Goal: Task Accomplishment & Management: Manage account settings

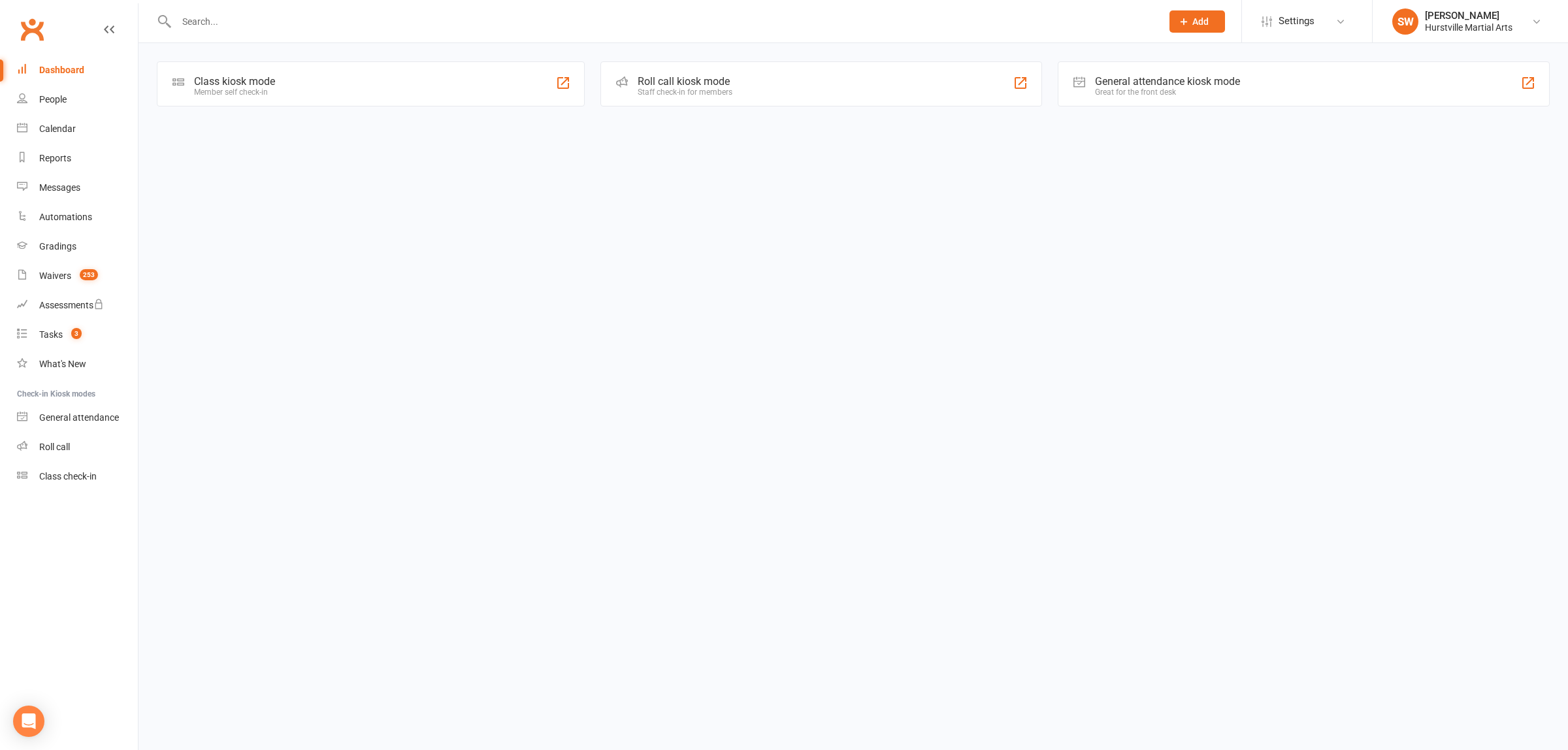
click at [415, 31] on div at bounding box center [655, 21] width 995 height 43
click at [220, 18] on input "text" at bounding box center [662, 21] width 980 height 18
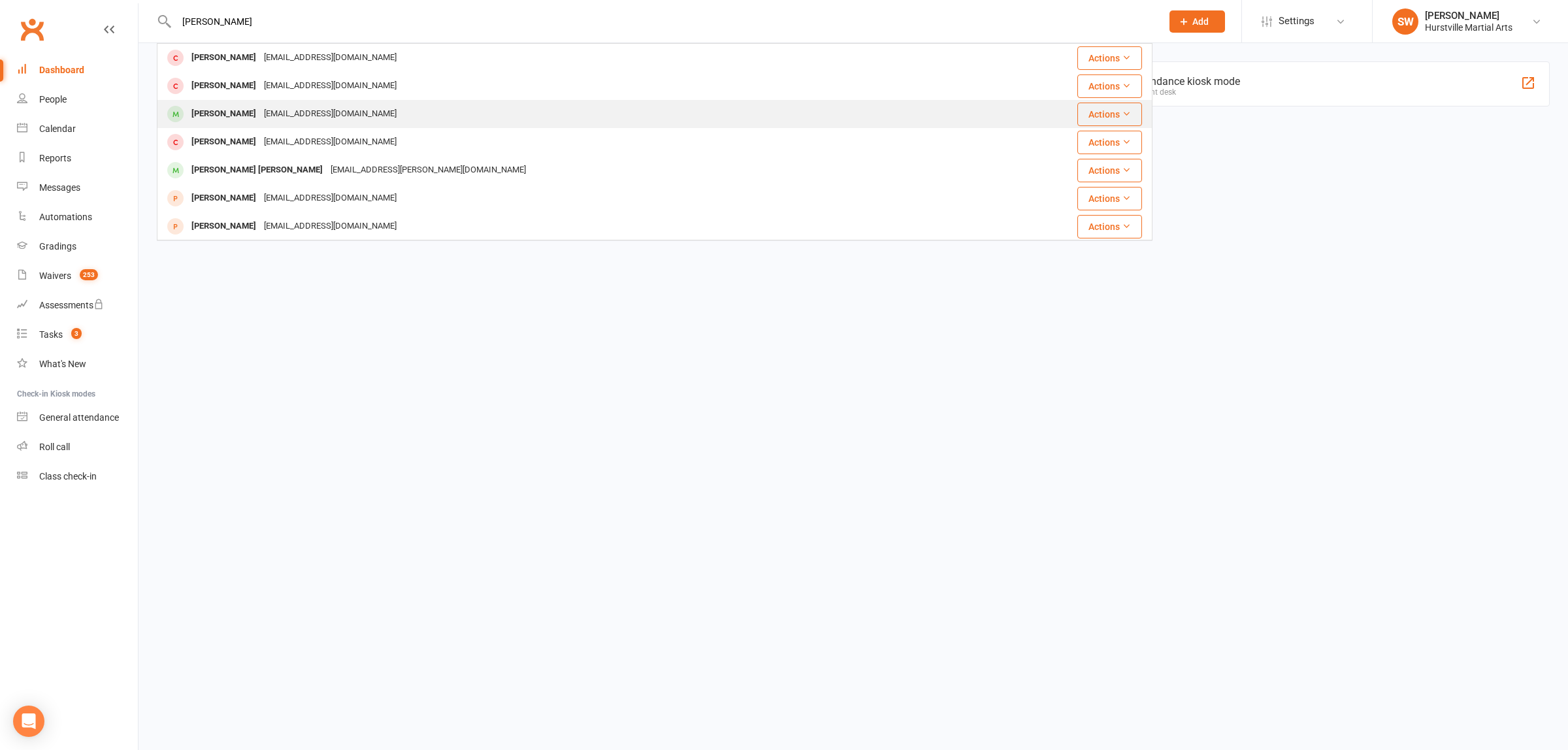
type input "[PERSON_NAME]"
click at [260, 105] on div "[EMAIL_ADDRESS][DOMAIN_NAME]" at bounding box center [330, 113] width 140 height 19
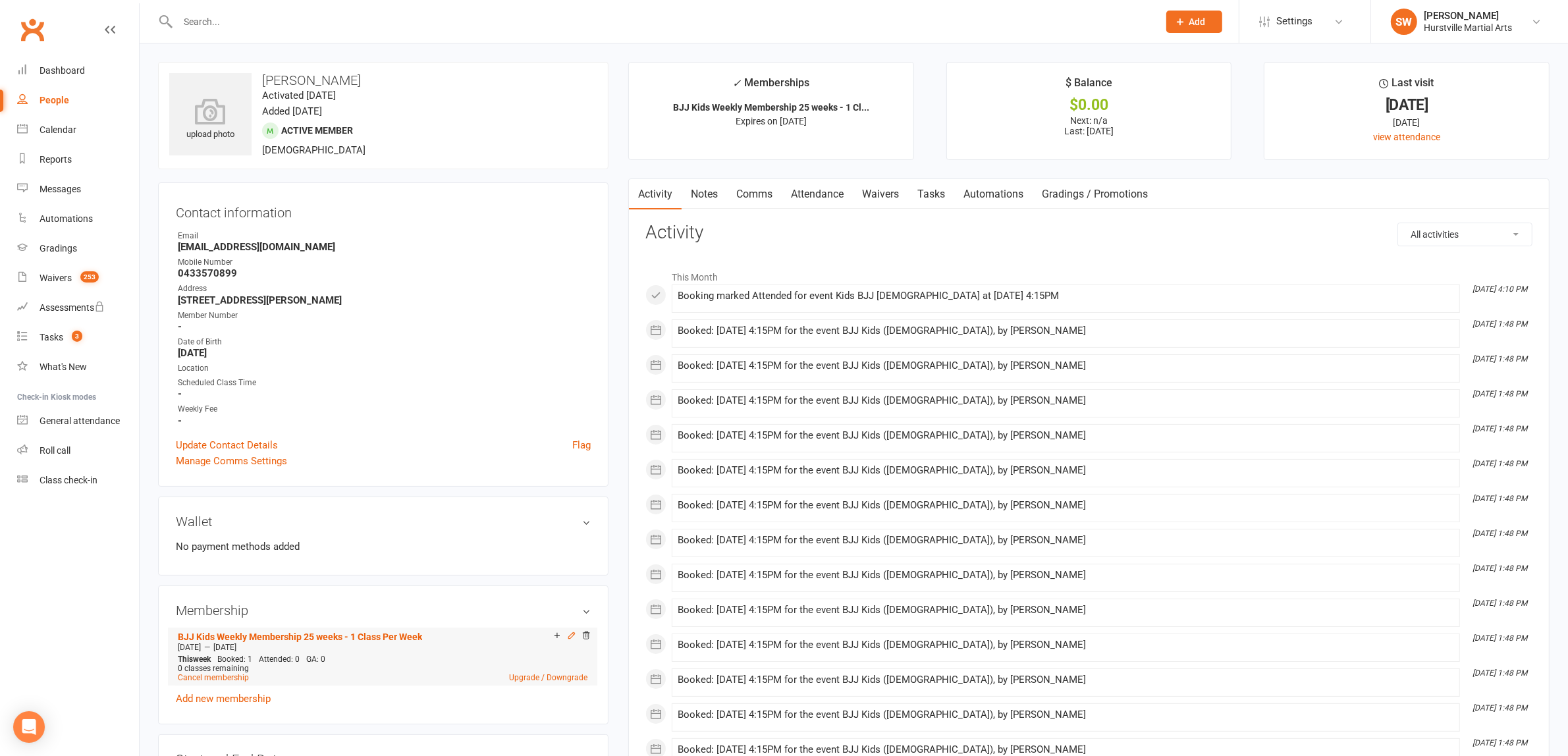
click at [568, 632] on icon at bounding box center [572, 636] width 10 height 10
click at [706, 202] on link "Notes" at bounding box center [705, 194] width 46 height 31
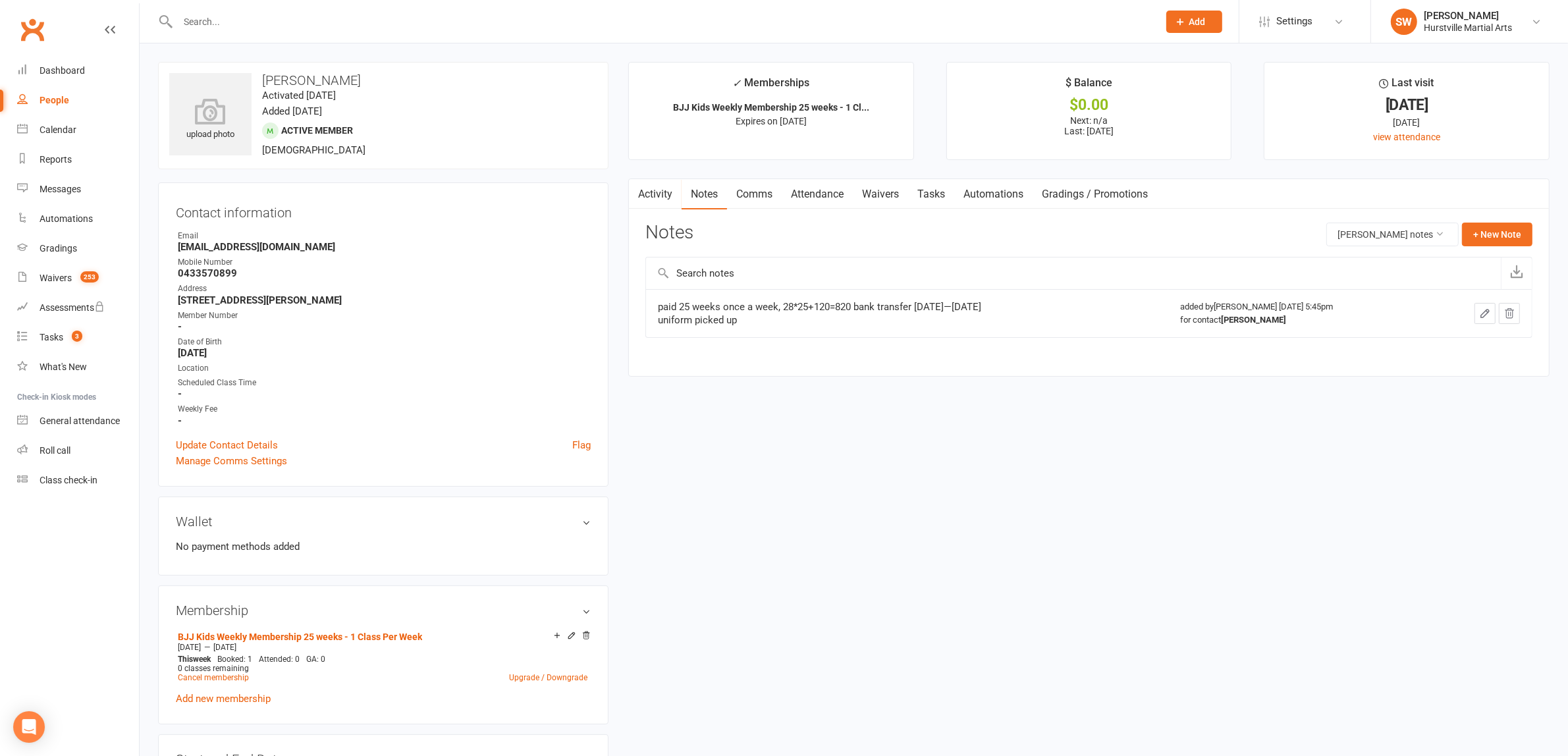
click at [1483, 316] on icon "button" at bounding box center [1485, 314] width 11 height 11
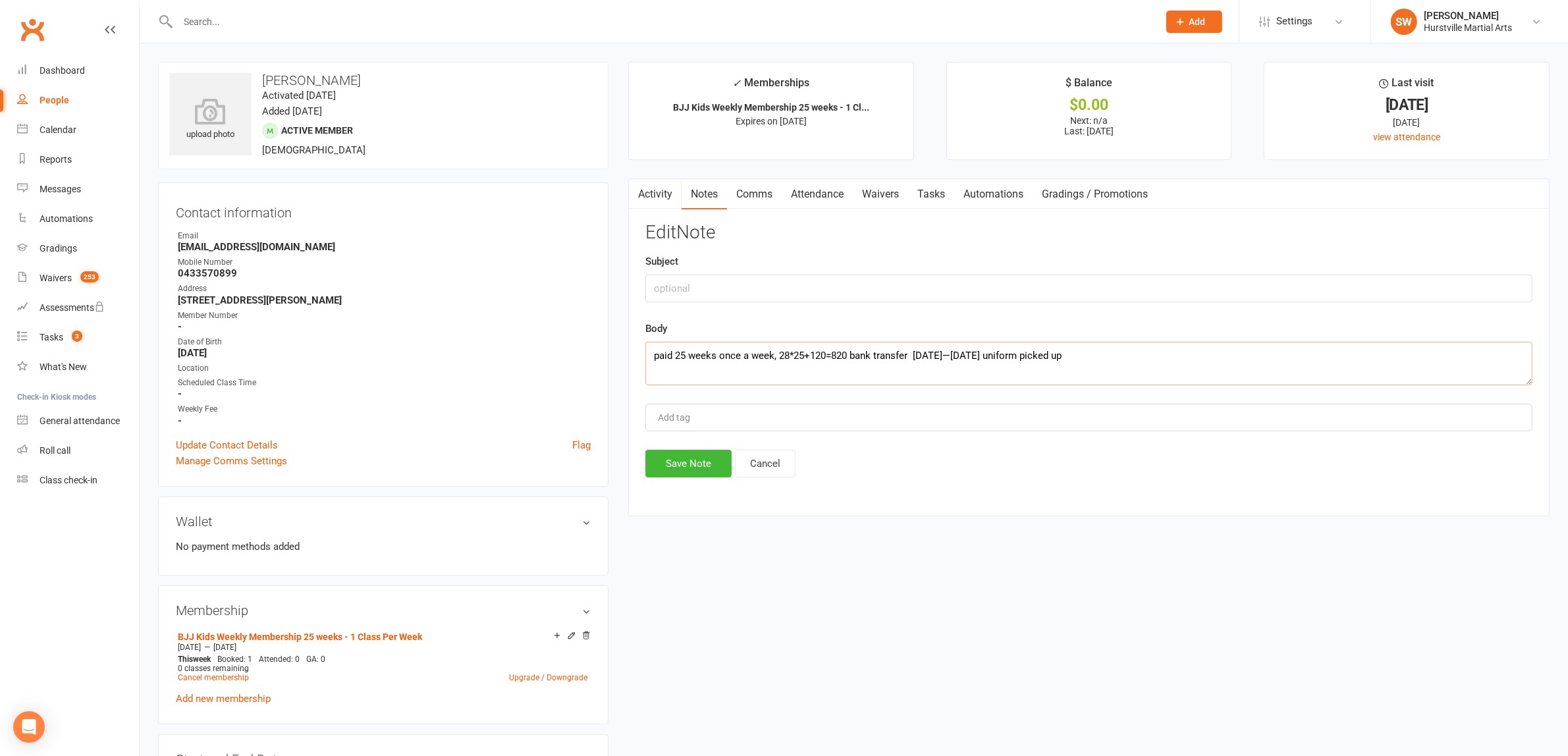
click at [1134, 355] on textarea "paid 25 weeks once a week, 28*25+120=820 bank transfer [DATE]—[DATE] uniform pi…" at bounding box center [1089, 363] width 887 height 44
drag, startPoint x: 653, startPoint y: 354, endPoint x: 1029, endPoint y: 358, distance: 376.0
click at [1029, 358] on textarea "paid 25 weeks once a week, 28*25+120=820 bank transfer [DATE]—[DATE] uniform pi…" at bounding box center [1089, 363] width 887 height 44
click at [1141, 360] on textarea "paid 25 weeks once a week, 28*25+120=820 bank transfer [DATE]—[DATE] uniform pi…" at bounding box center [1089, 363] width 887 height 44
type textarea "paid 25 weeks once a week, 28*25+120=820 bank transfer [DATE]—[DATE] uniform pi…"
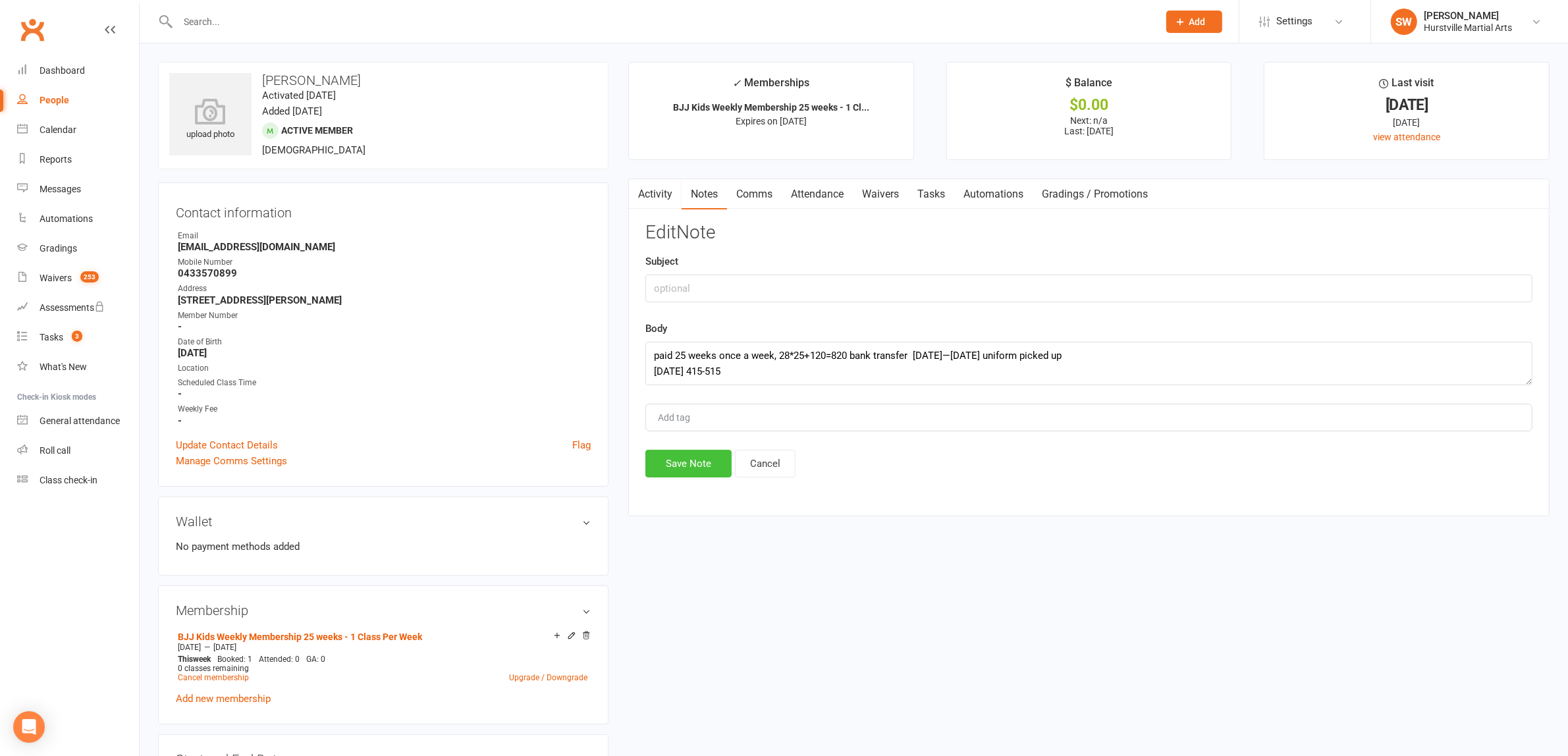
click at [703, 471] on button "Save Note" at bounding box center [689, 463] width 86 height 28
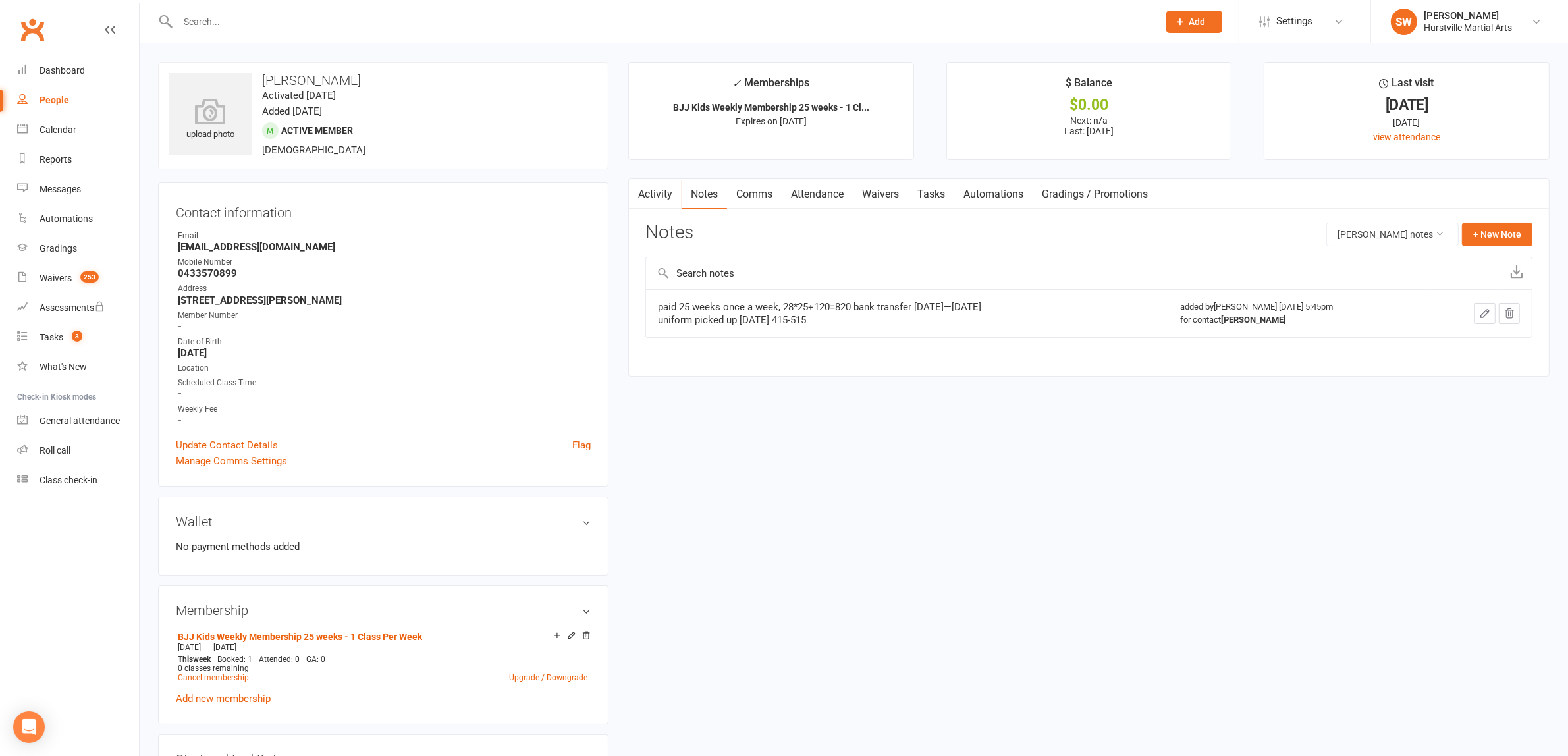
click at [815, 198] on link "Attendance" at bounding box center [817, 194] width 72 height 31
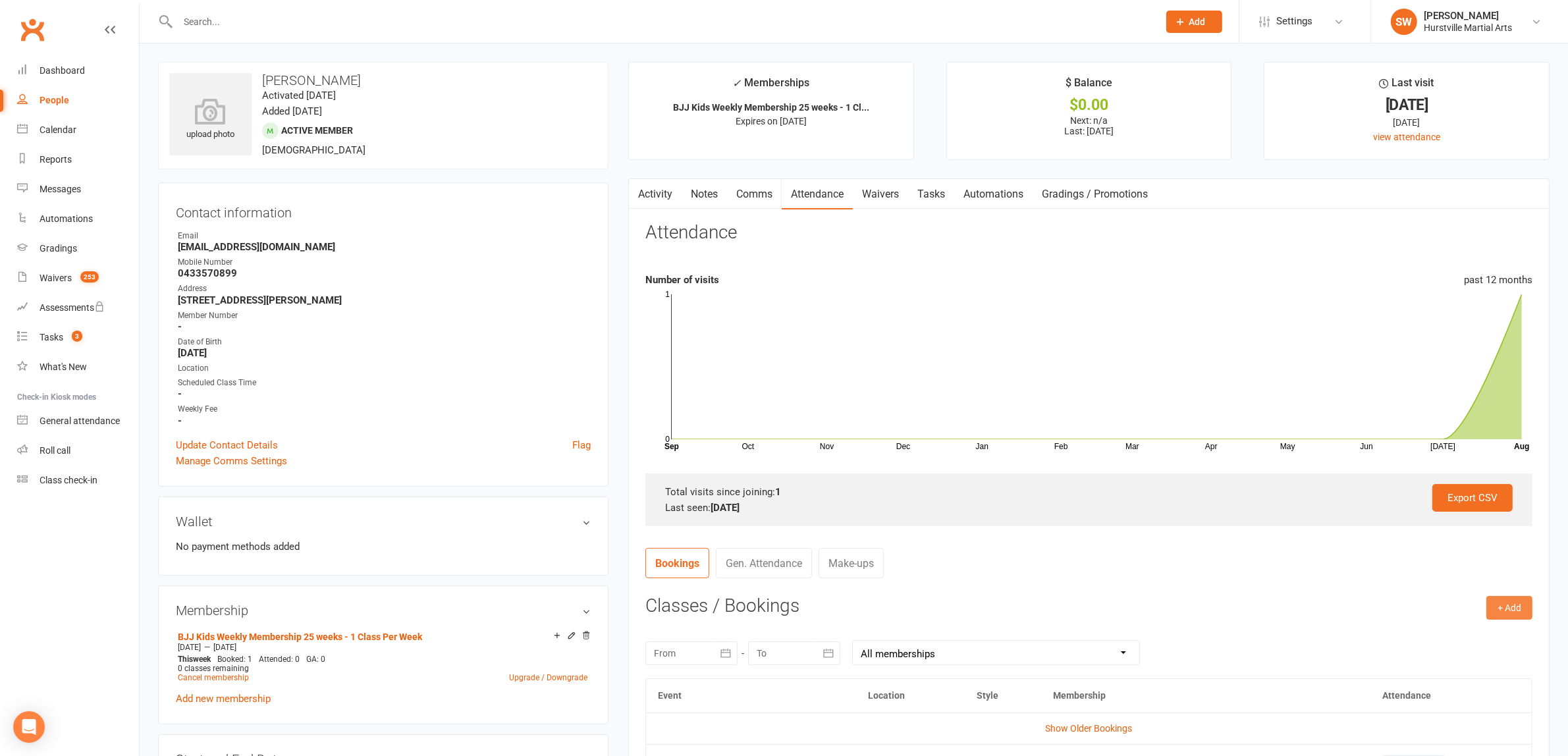
click at [1506, 611] on button "+ Add" at bounding box center [1510, 607] width 46 height 24
click at [1475, 635] on link "Book Event" at bounding box center [1467, 638] width 131 height 27
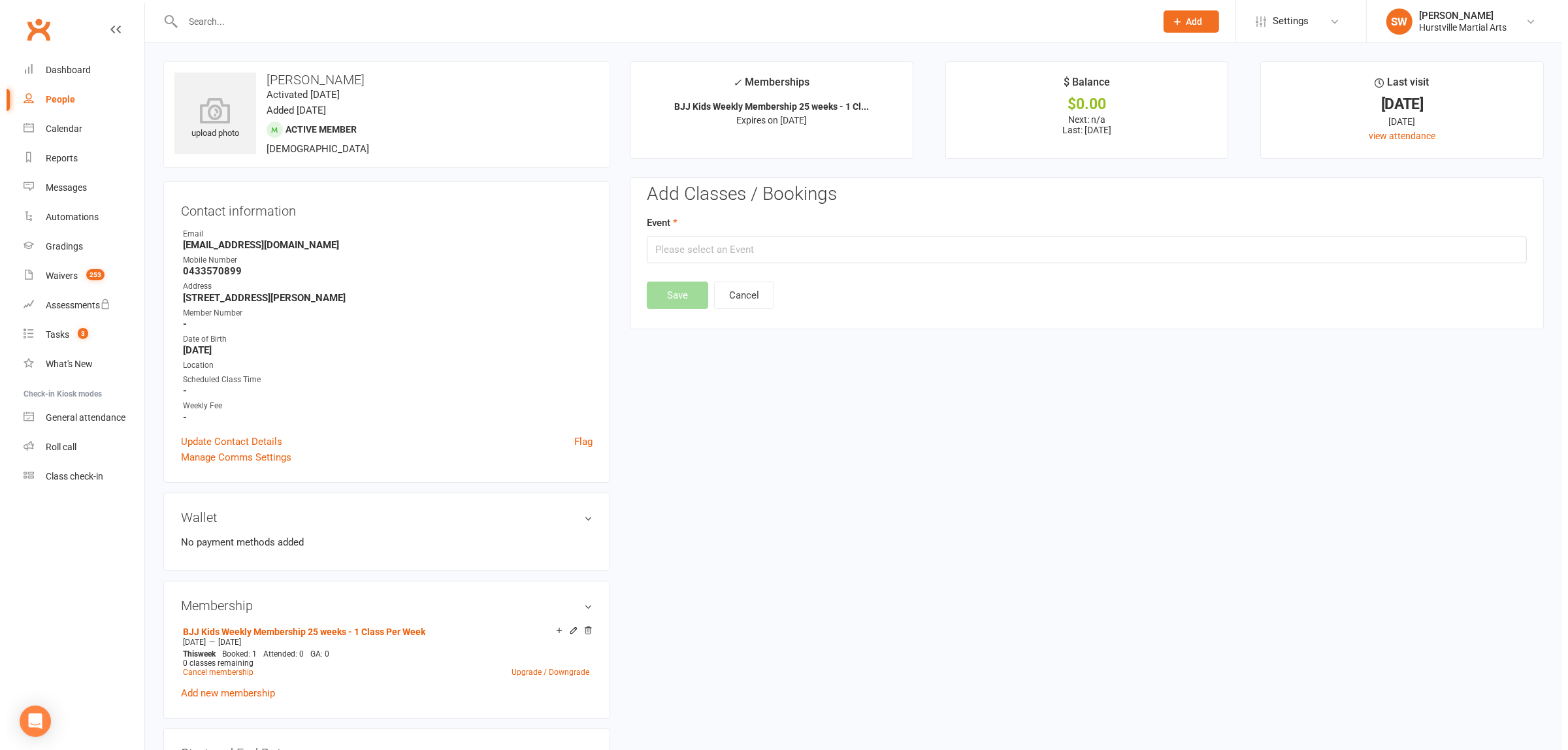
scroll to position [112, 0]
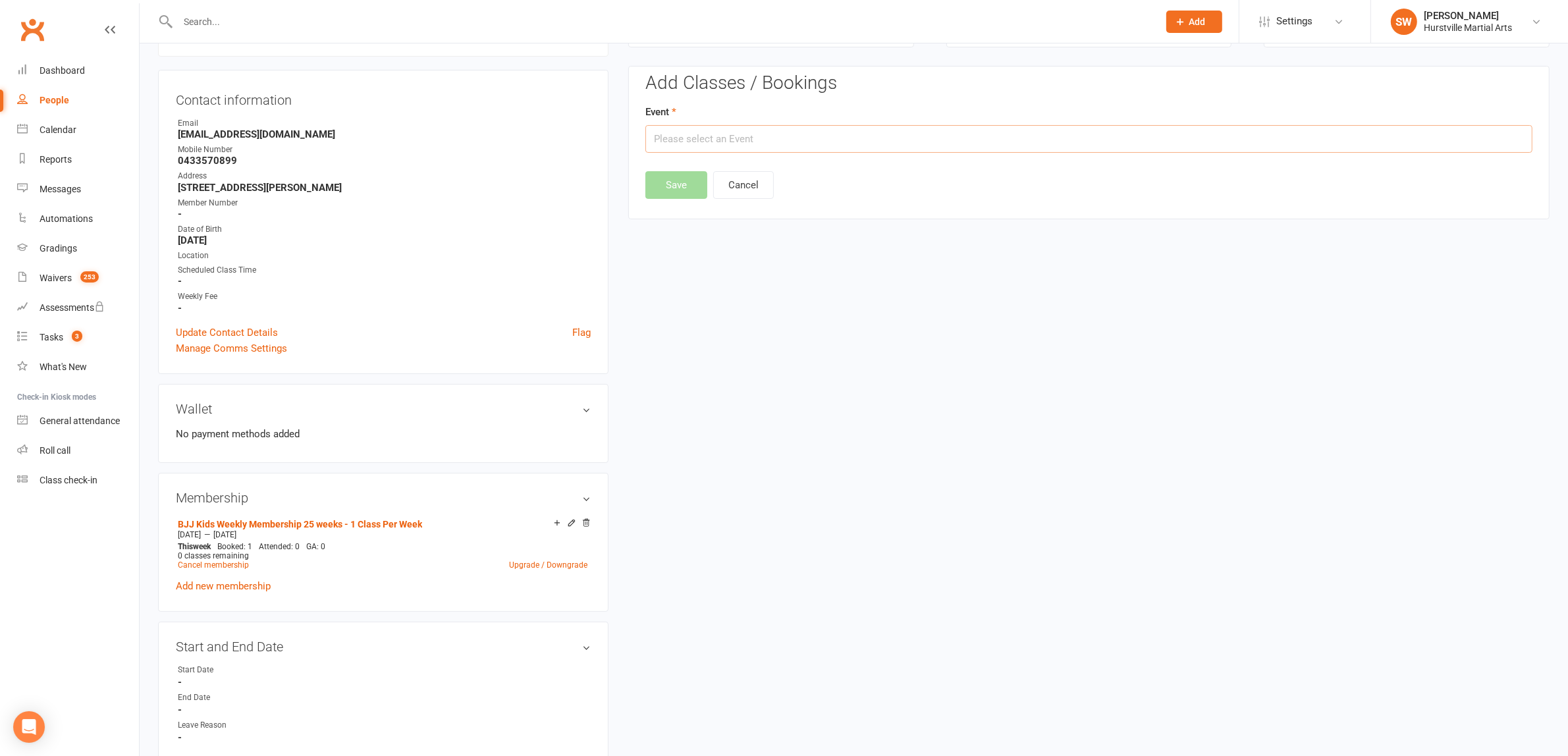
click at [764, 139] on input "text" at bounding box center [1089, 138] width 887 height 28
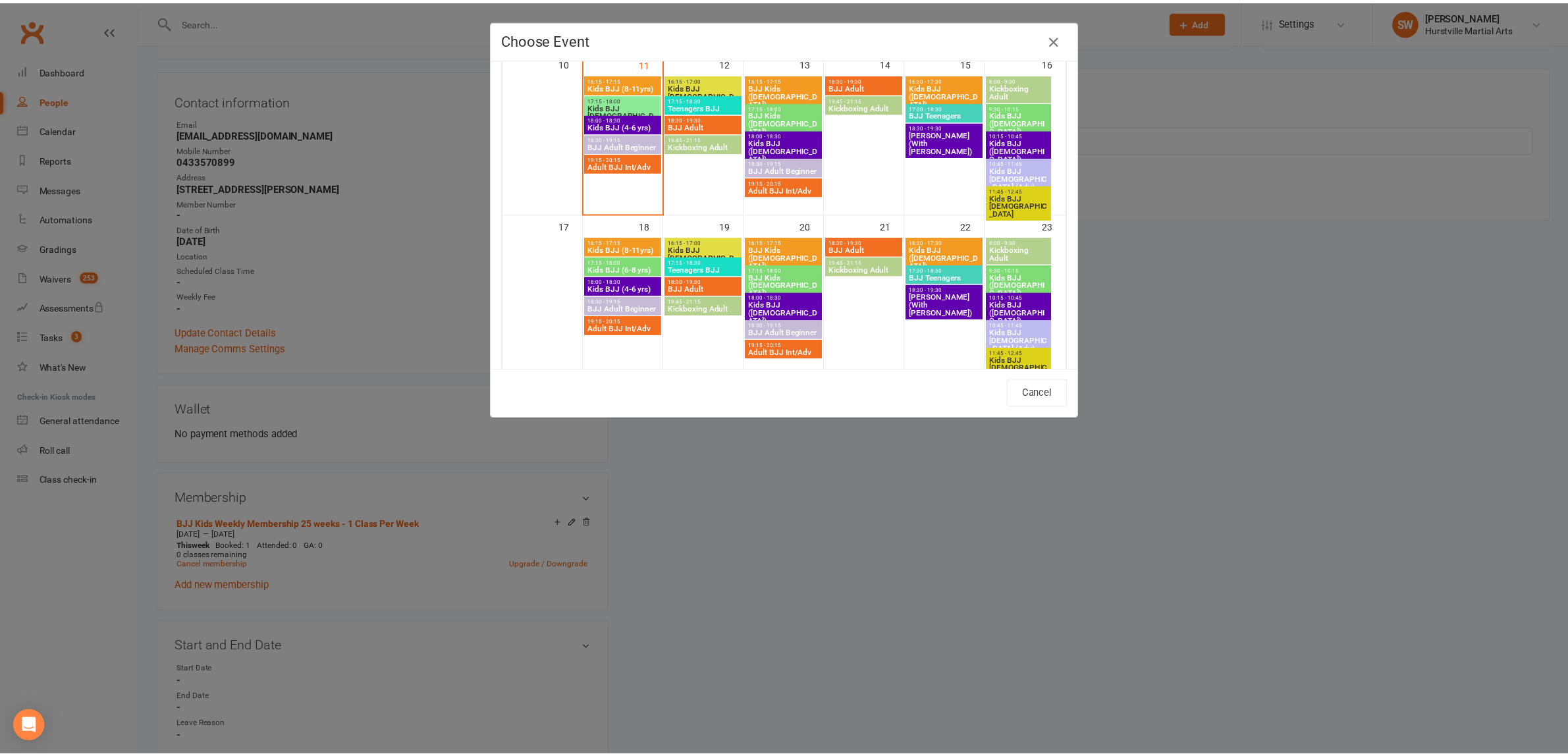
scroll to position [406, 0]
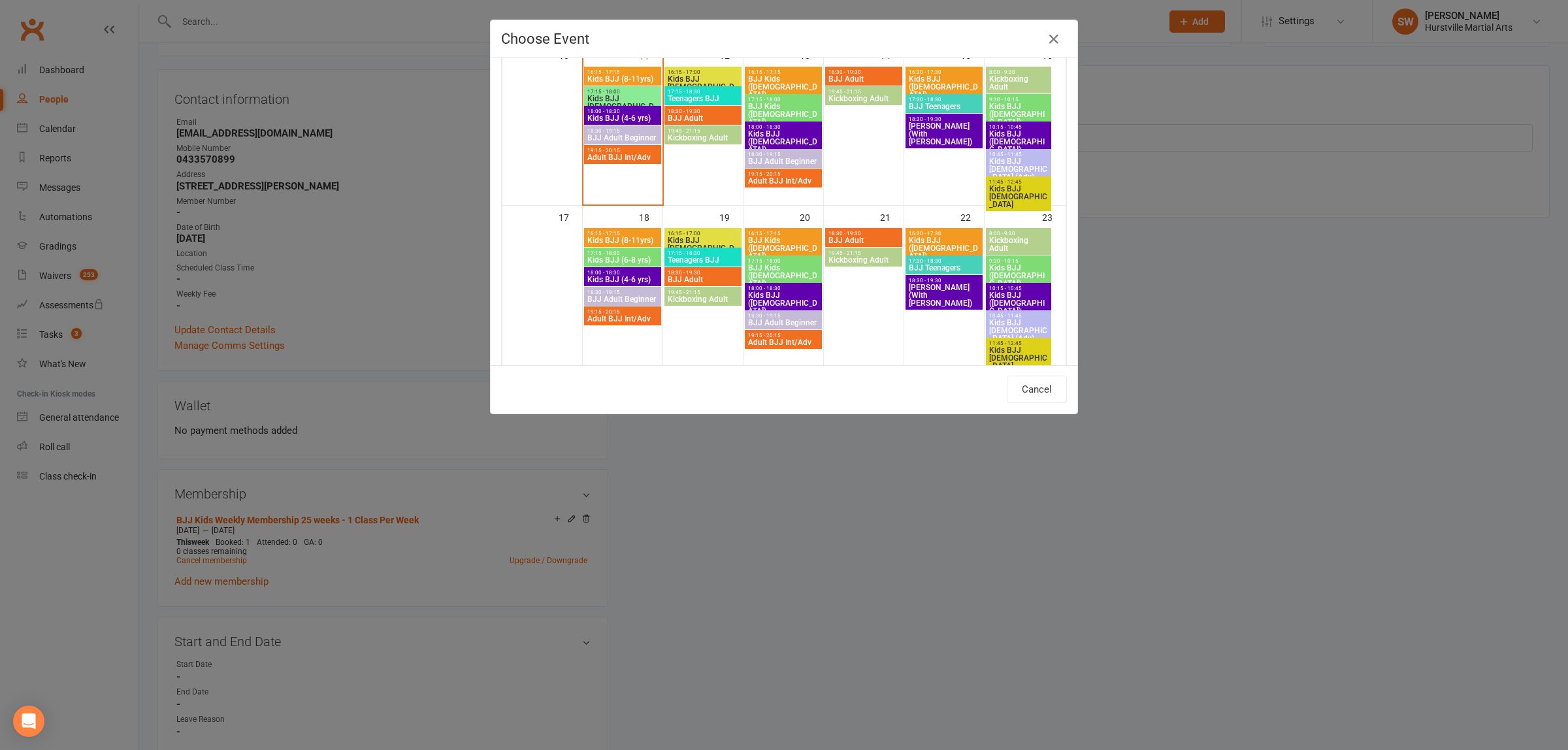
click at [611, 242] on span "Kids BJJ (8-11yrs)" at bounding box center [623, 240] width 72 height 8
type input "Kids BJJ (8-11yrs) - [DATE] 4:15:00 PM"
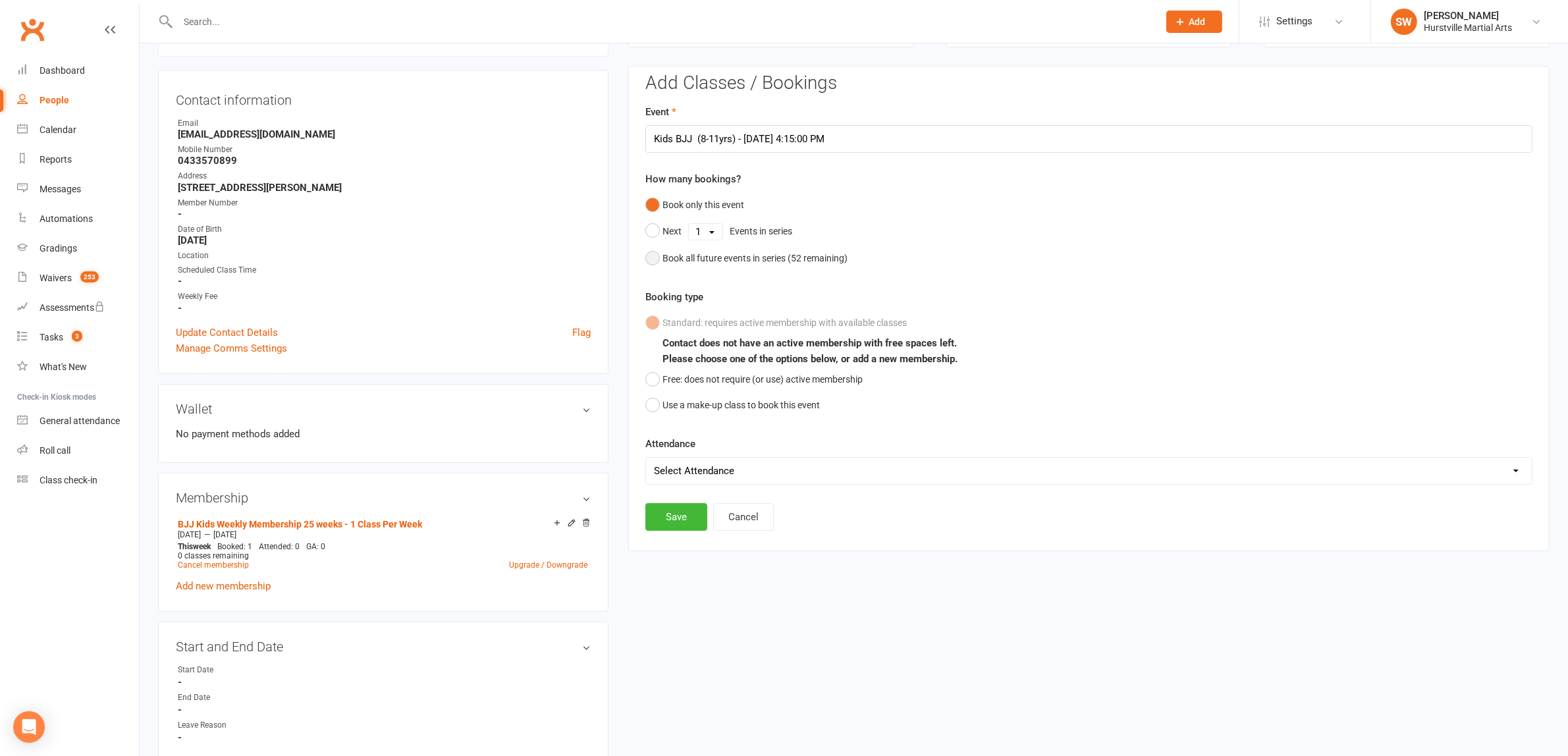
click at [654, 255] on button "Book all future events in series ( 52 remaining)" at bounding box center [747, 258] width 202 height 25
click at [670, 429] on button "Save" at bounding box center [676, 424] width 62 height 28
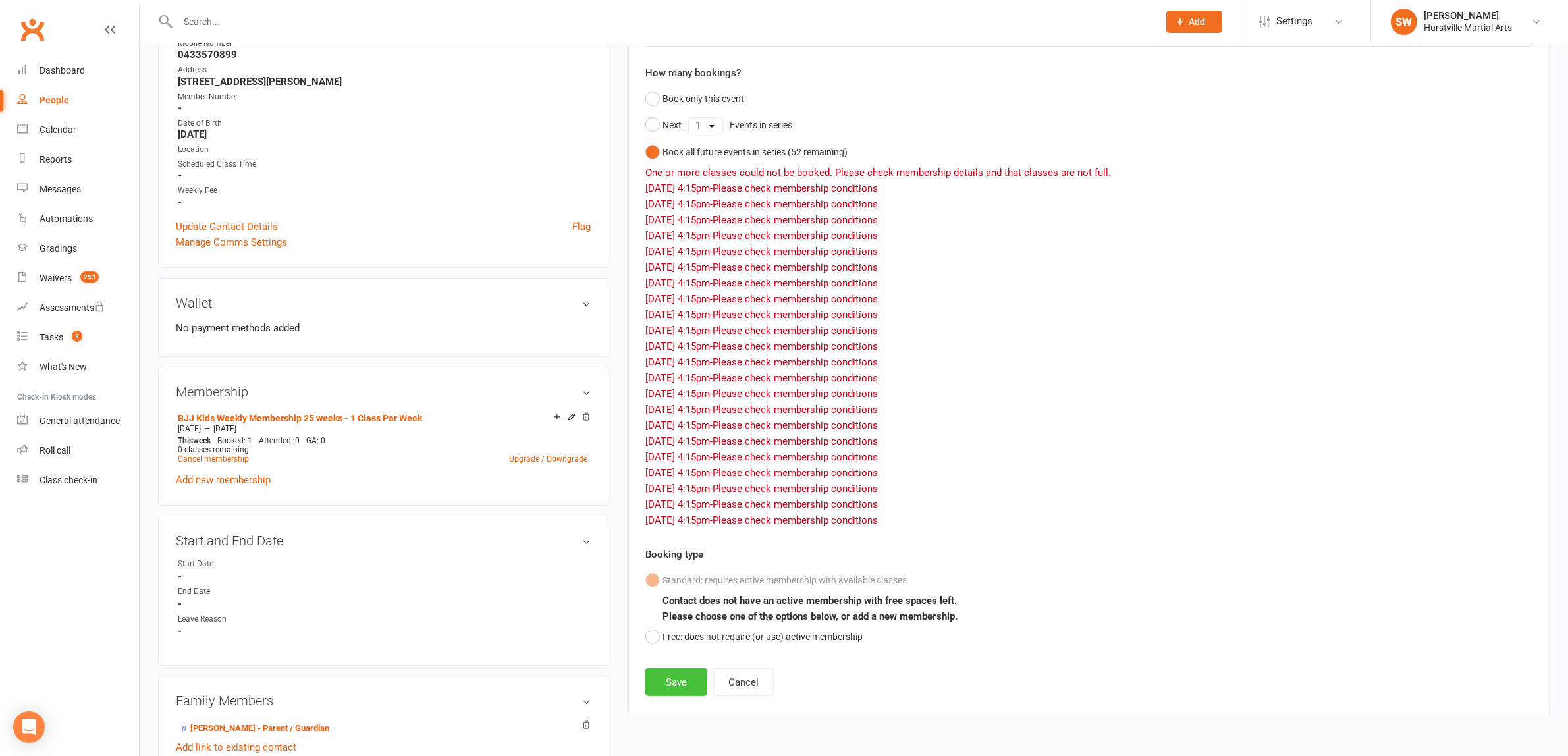
scroll to position [247, 0]
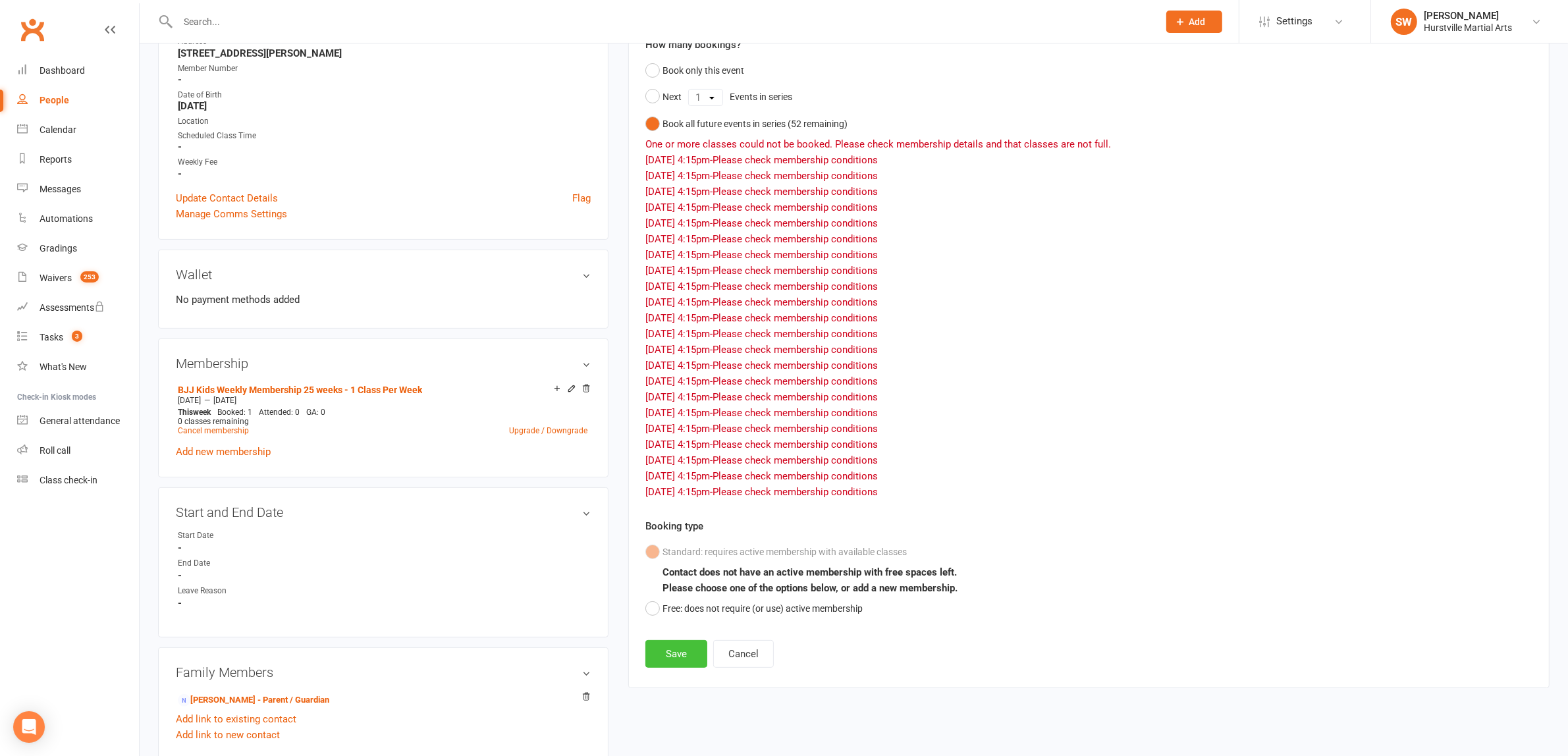
click at [673, 663] on button "Save" at bounding box center [676, 653] width 62 height 28
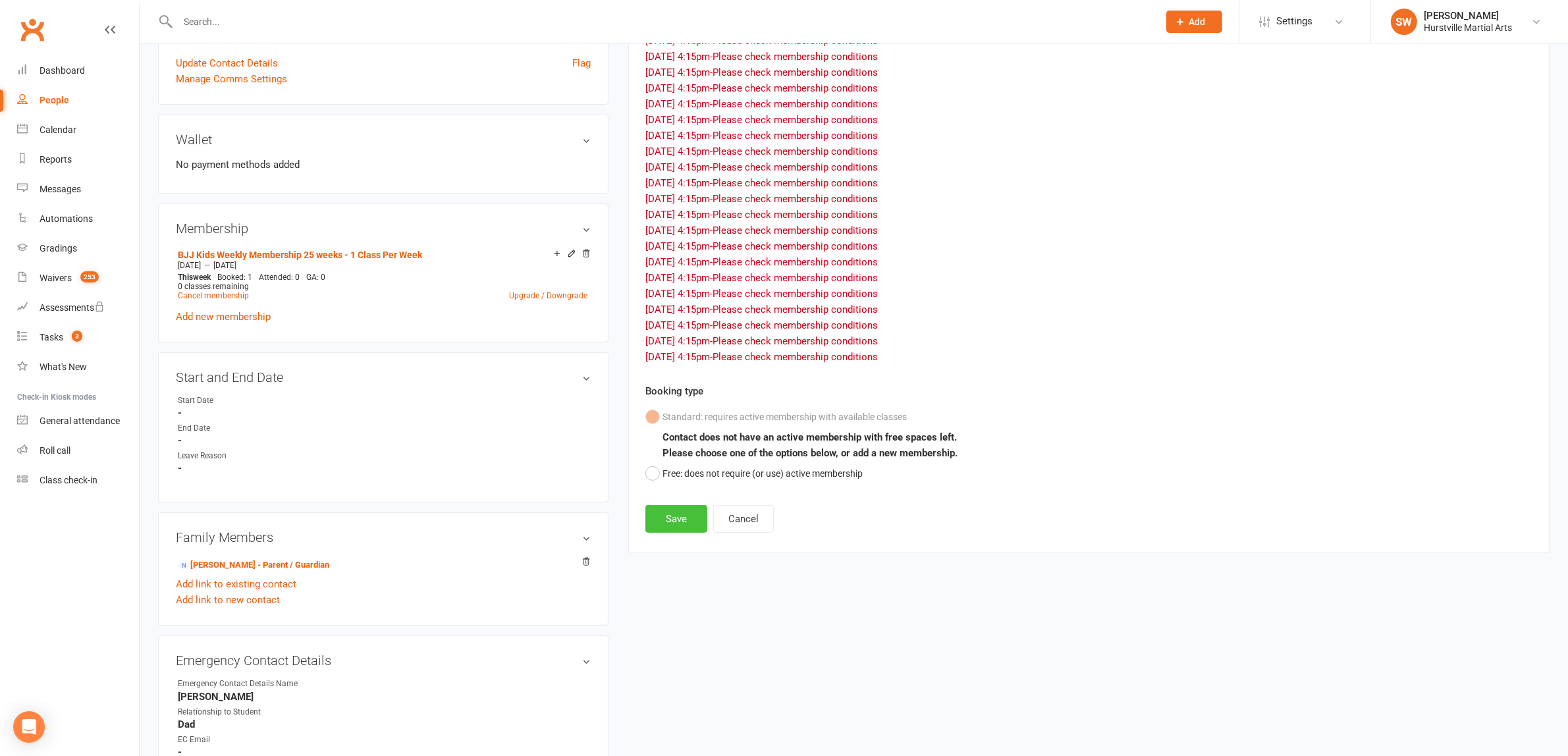
scroll to position [412, 0]
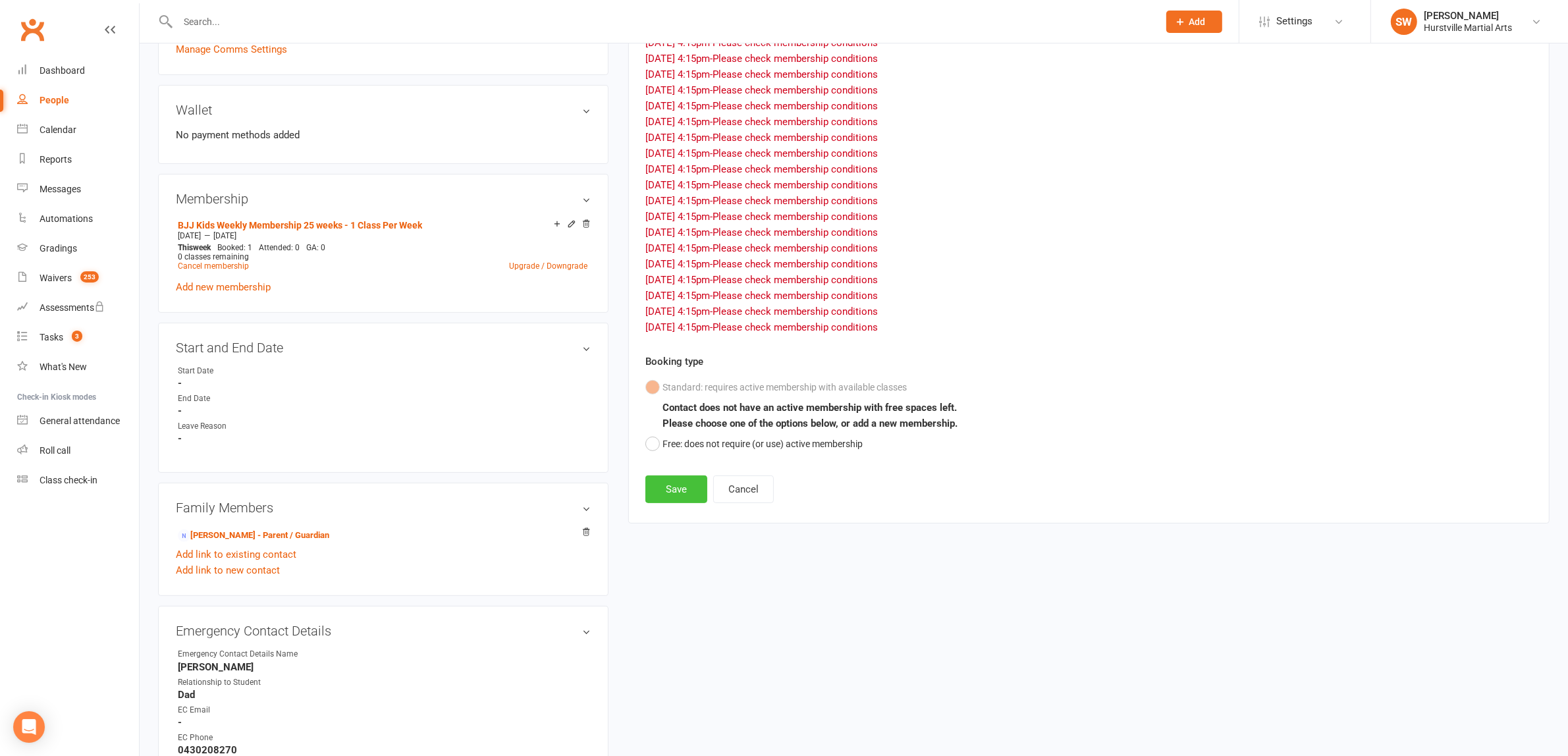
click at [680, 487] on button "Save" at bounding box center [676, 489] width 62 height 28
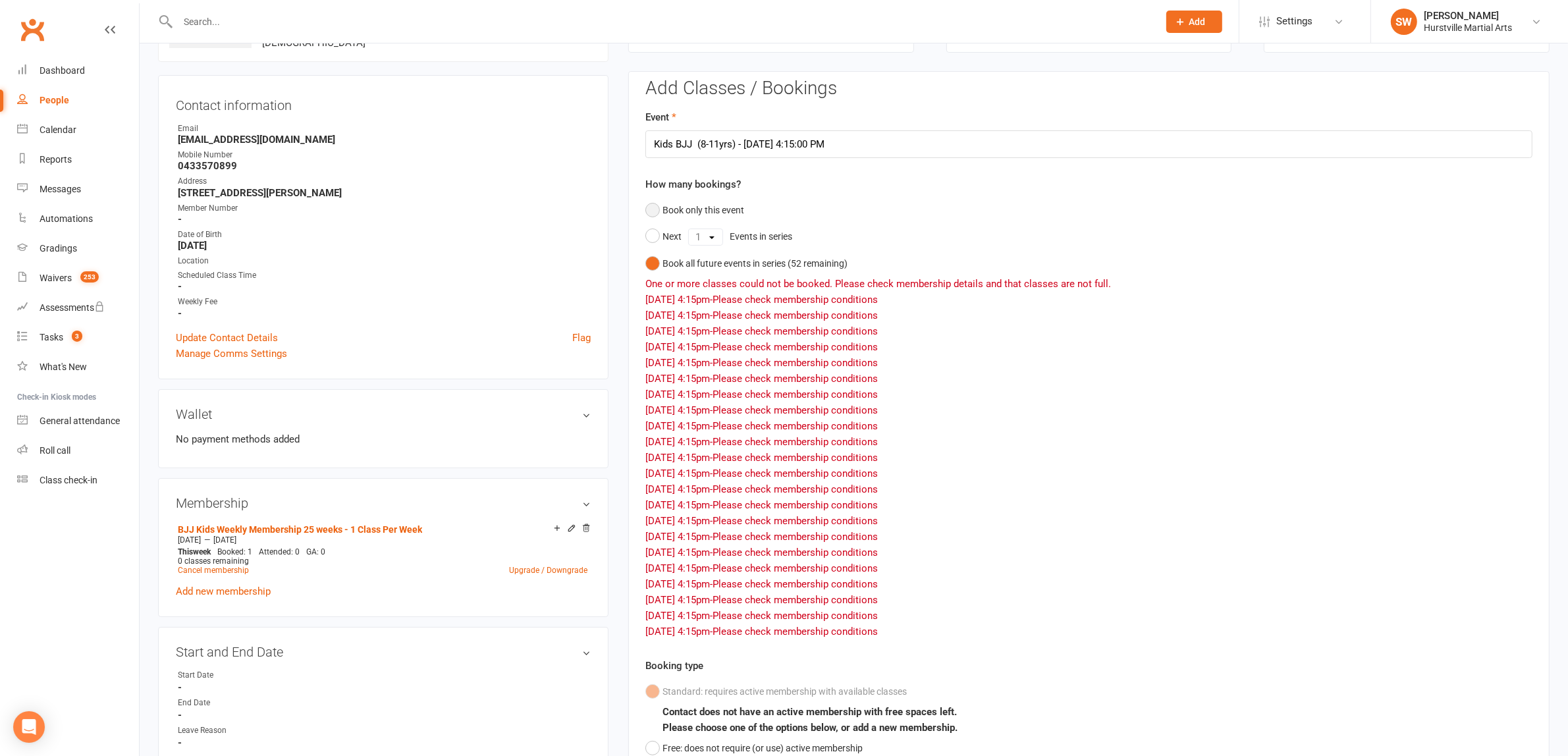
scroll to position [165, 0]
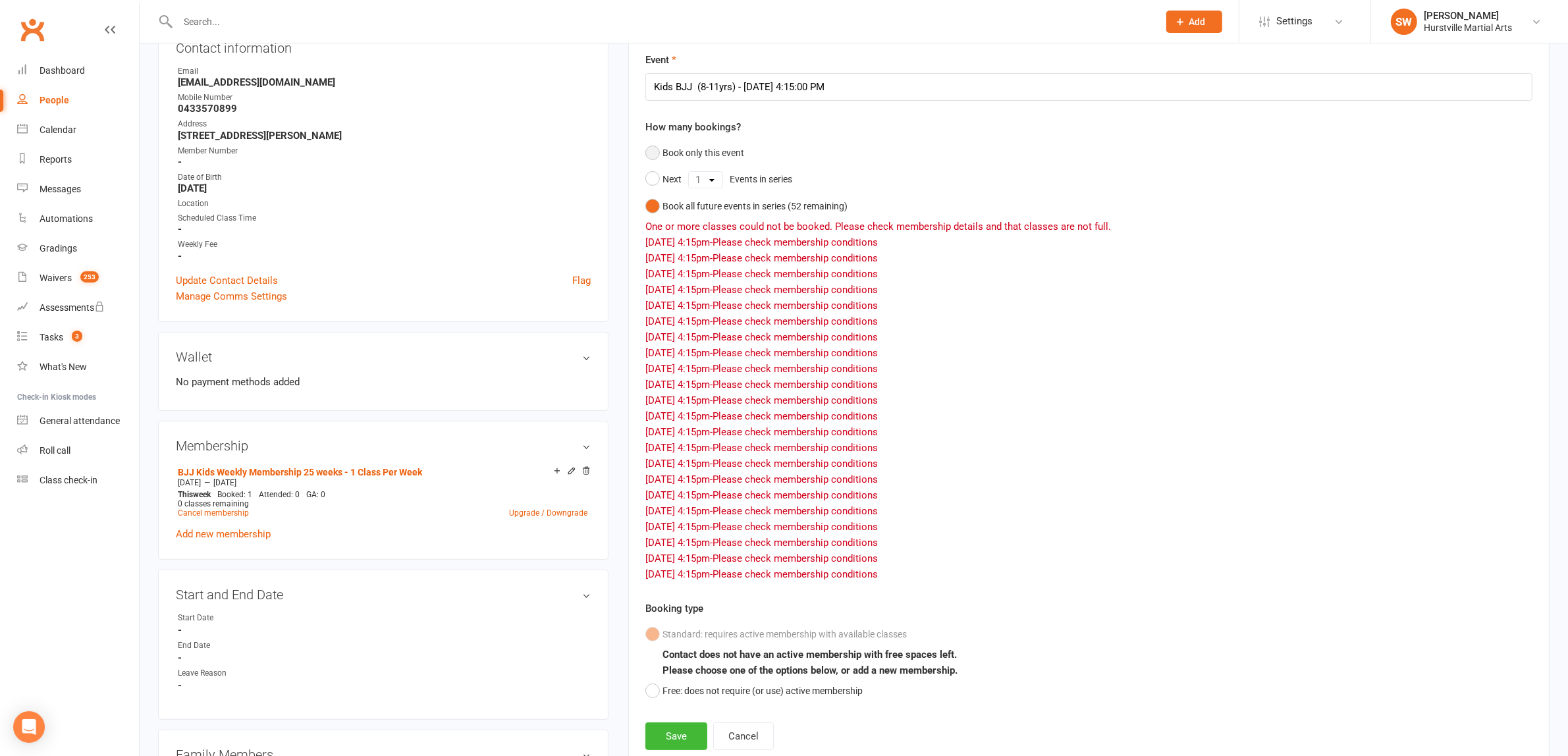
click at [649, 152] on button "Book only this event" at bounding box center [695, 153] width 99 height 25
click at [650, 197] on button "Book all future events in series ( 52 remaining)" at bounding box center [747, 206] width 202 height 25
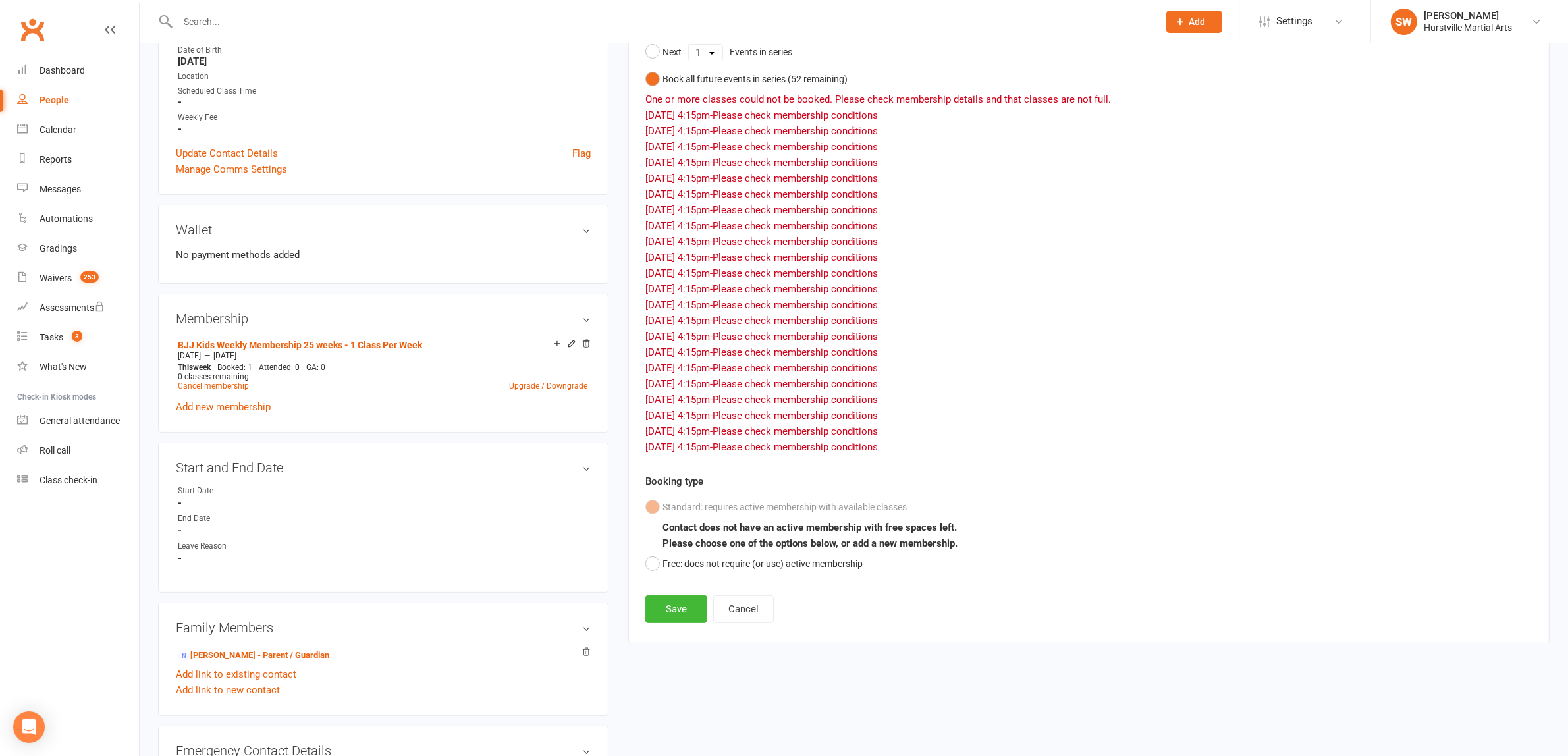
scroll to position [329, 0]
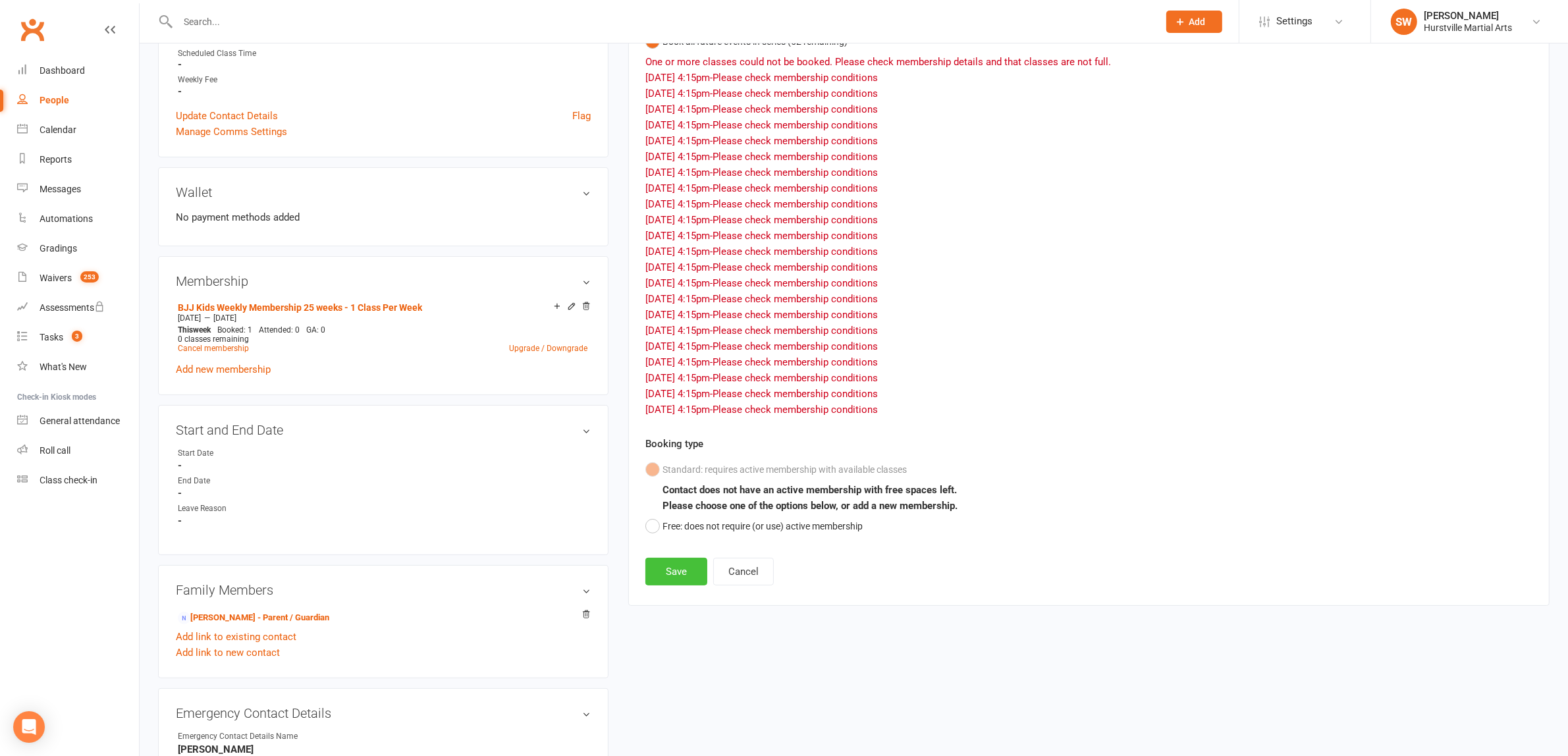
click at [671, 569] on button "Save" at bounding box center [676, 571] width 62 height 28
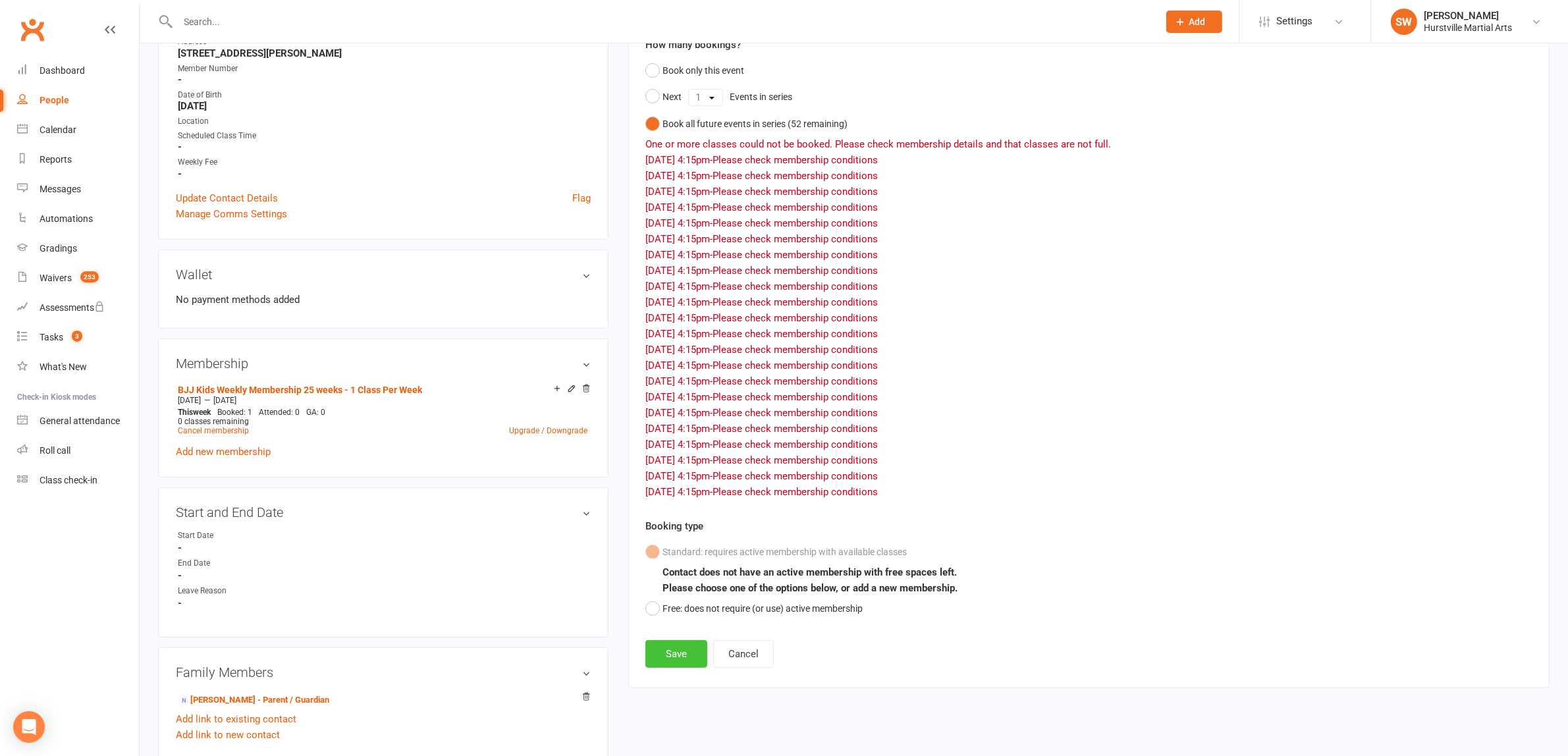
scroll to position [165, 0]
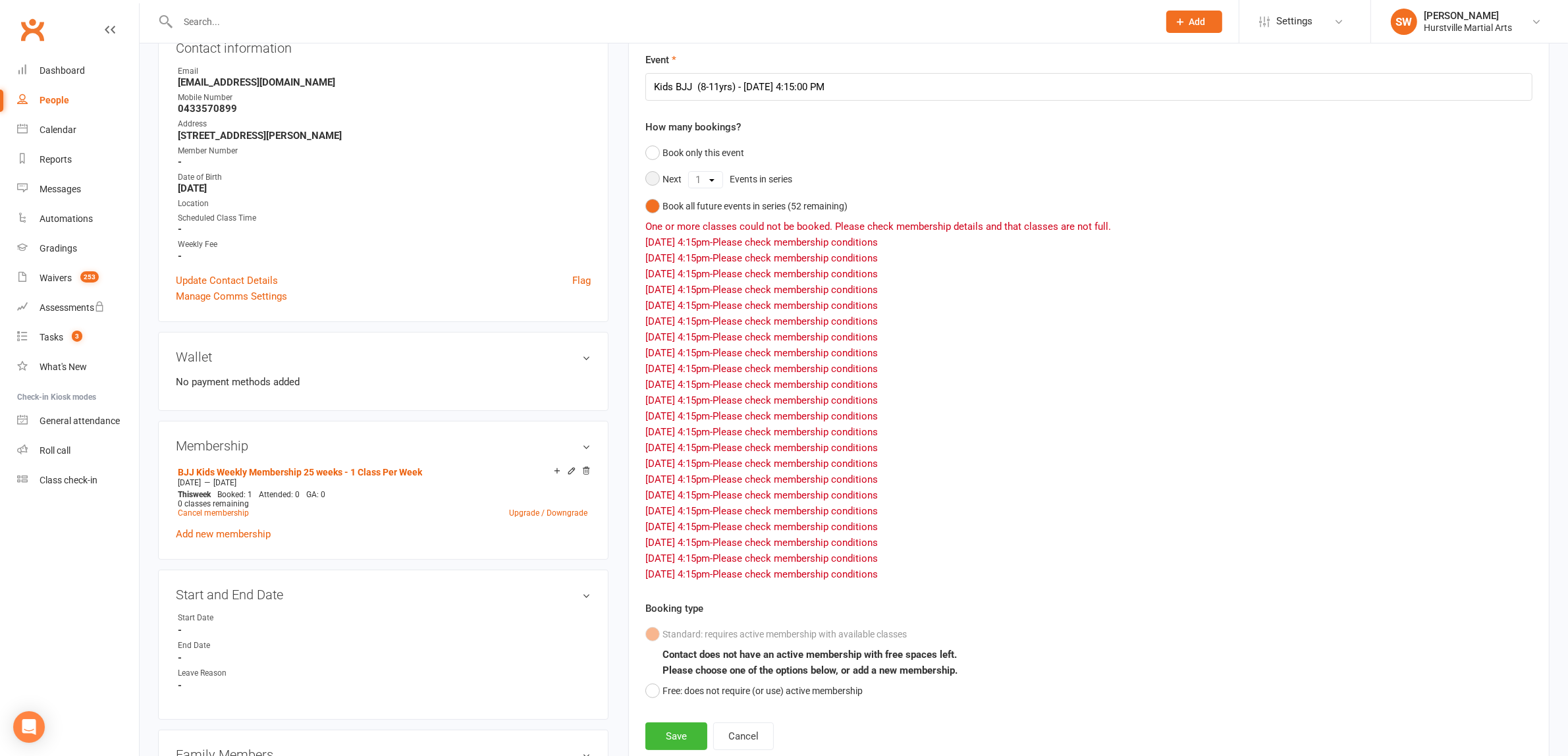
click at [716, 177] on div "1 2 3 4 5 6 7 8 9 10 11 12 13 14 15 16 17 18 19 20 21 22 23 24 25 26 27 28 29 3…" at bounding box center [706, 180] width 35 height 17
click at [716, 177] on select "1 2 3 4 5 6 7 8 9 10 11 12 13 14 15 16 17 18 19 20 21 22 23 24 25 26 27 28 29 3…" at bounding box center [705, 179] width 33 height 16
click at [689, 172] on select "1 2 3 4 5 6 7 8 9 10 11 12 13 14 15 16 17 18 19 20 21 22 23 24 25 26 27 28 29 3…" at bounding box center [705, 179] width 33 height 16
click at [671, 746] on button "Save" at bounding box center [676, 736] width 62 height 28
click at [670, 739] on button "Save" at bounding box center [676, 736] width 62 height 28
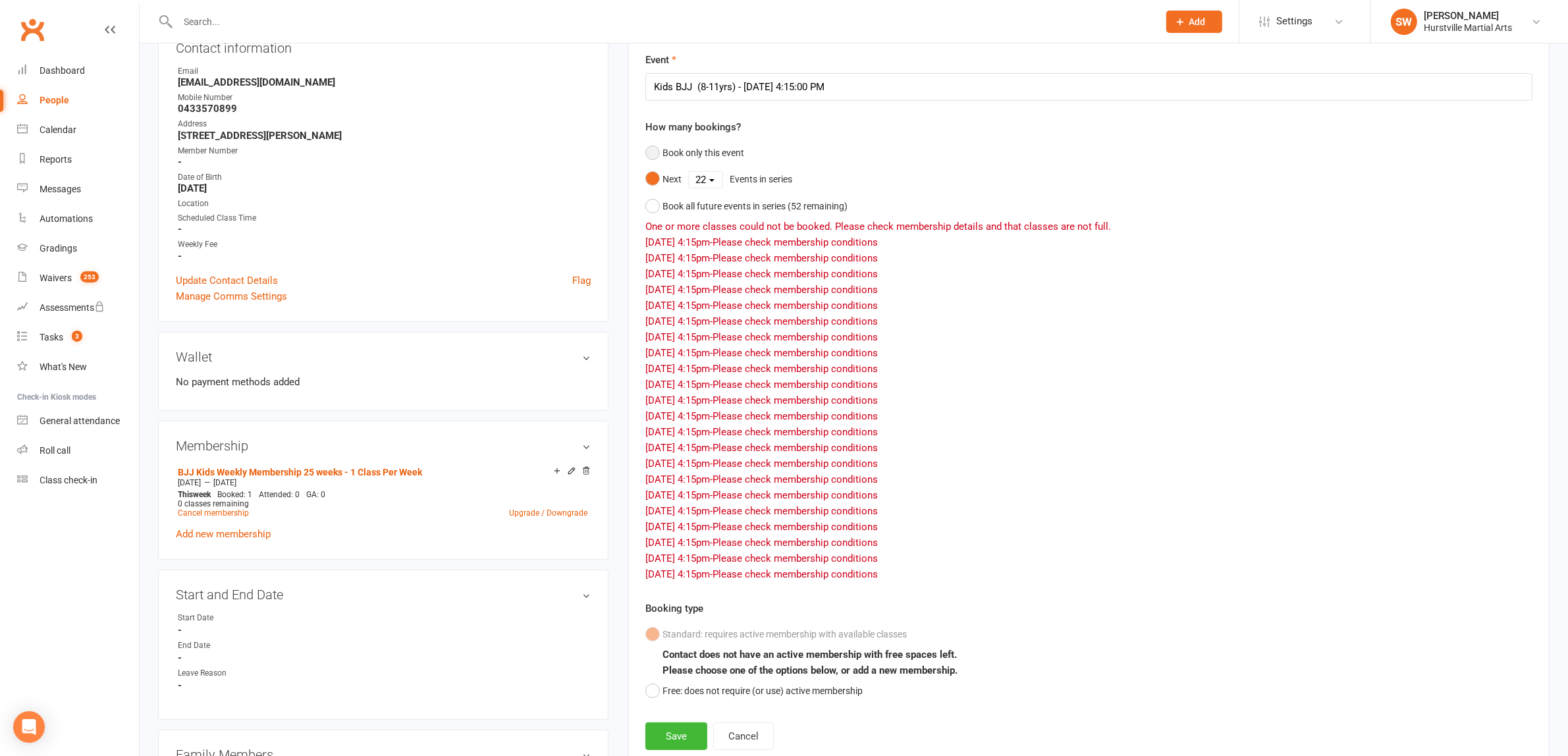
click at [659, 156] on button "Book only this event" at bounding box center [695, 153] width 99 height 25
select select "1"
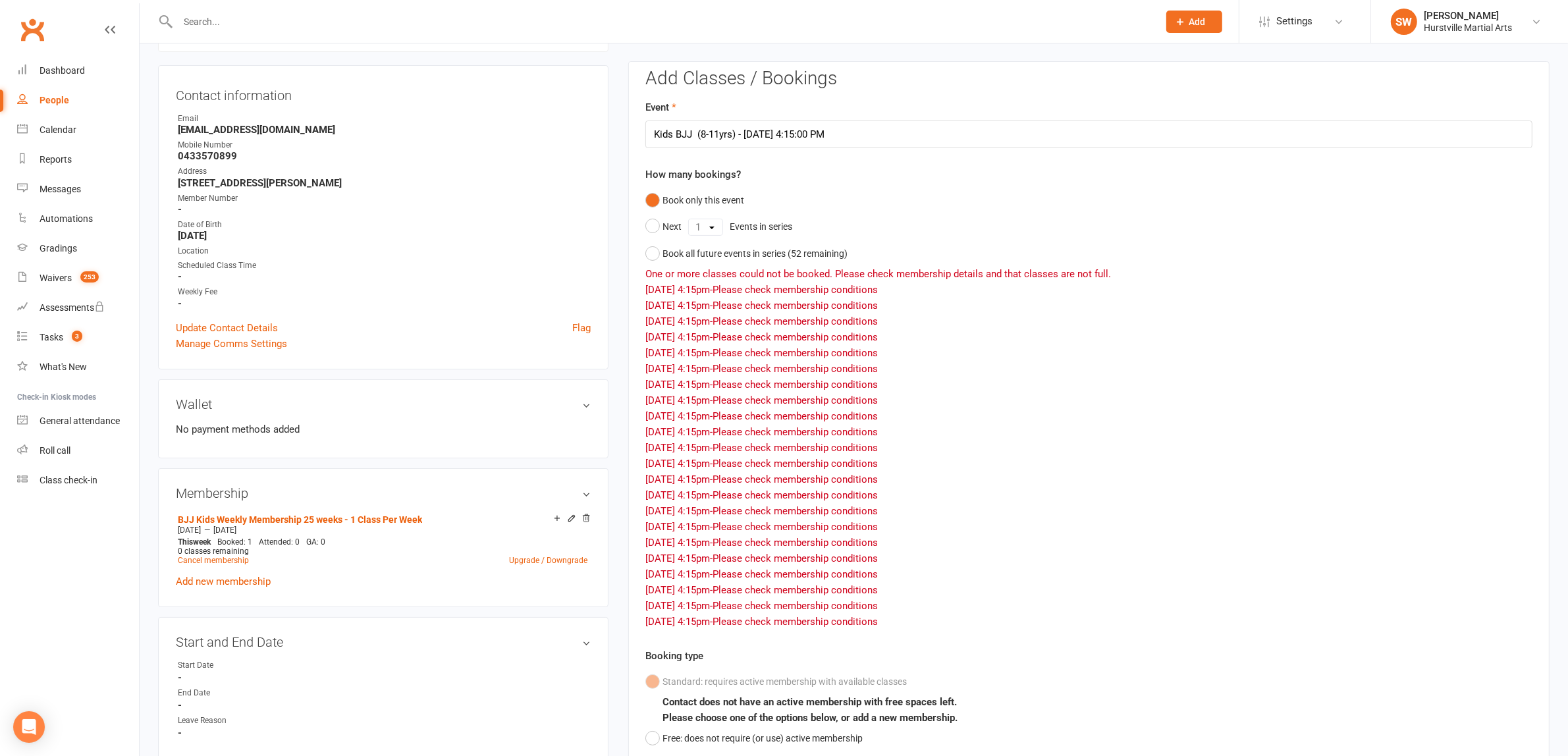
scroll to position [0, 0]
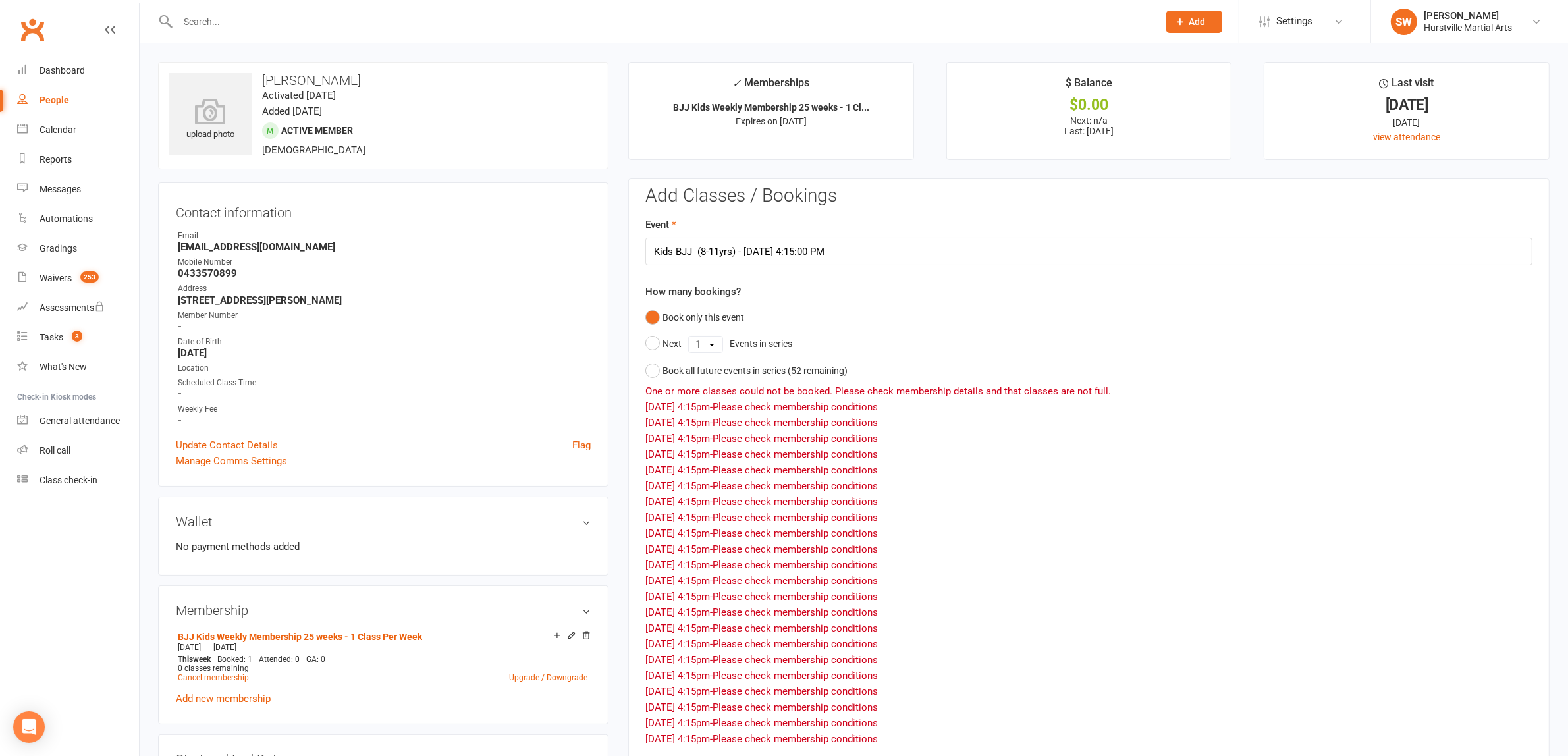
click at [262, 22] on input "text" at bounding box center [661, 21] width 976 height 18
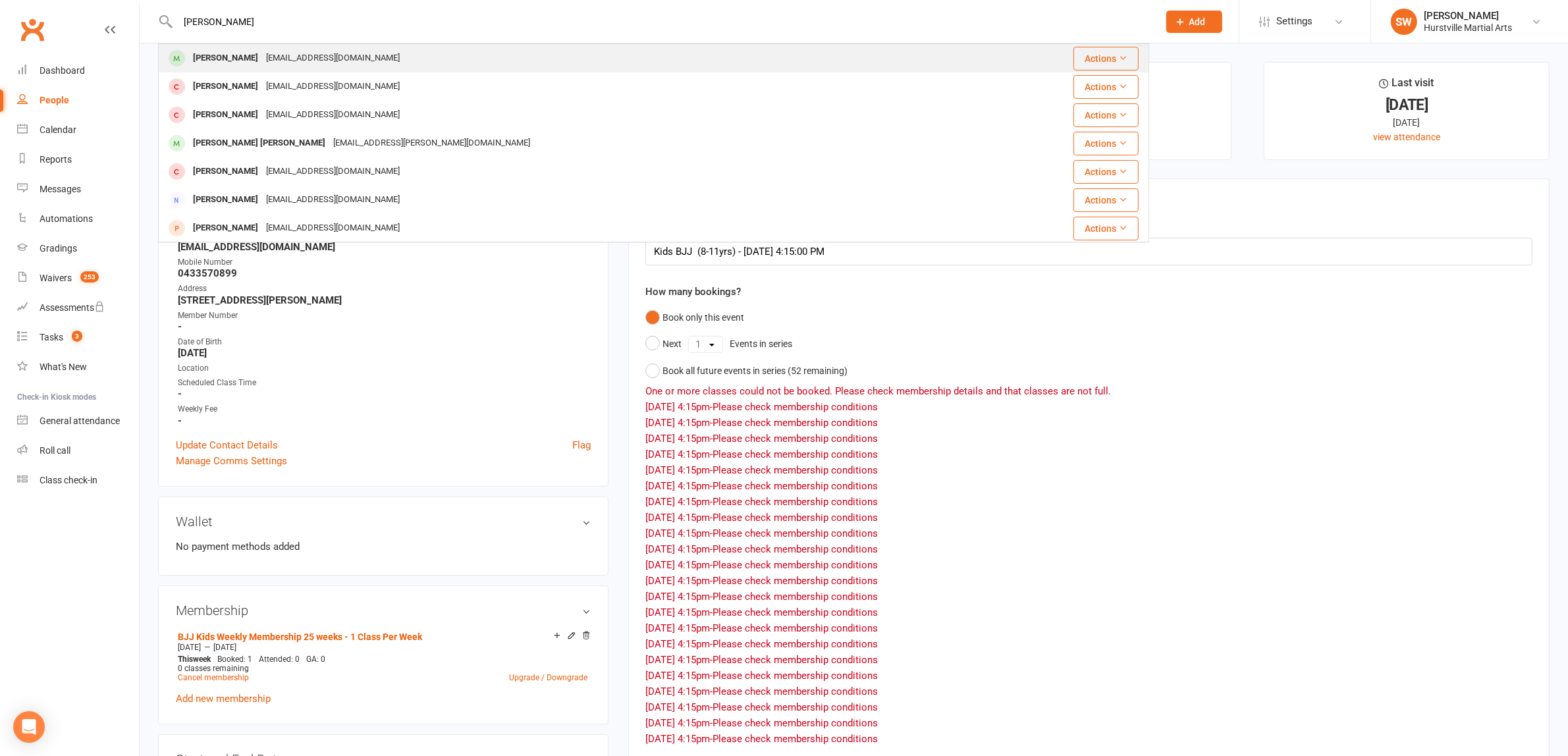
type input "[PERSON_NAME]"
click at [319, 54] on div "[EMAIL_ADDRESS][DOMAIN_NAME]" at bounding box center [333, 58] width 141 height 19
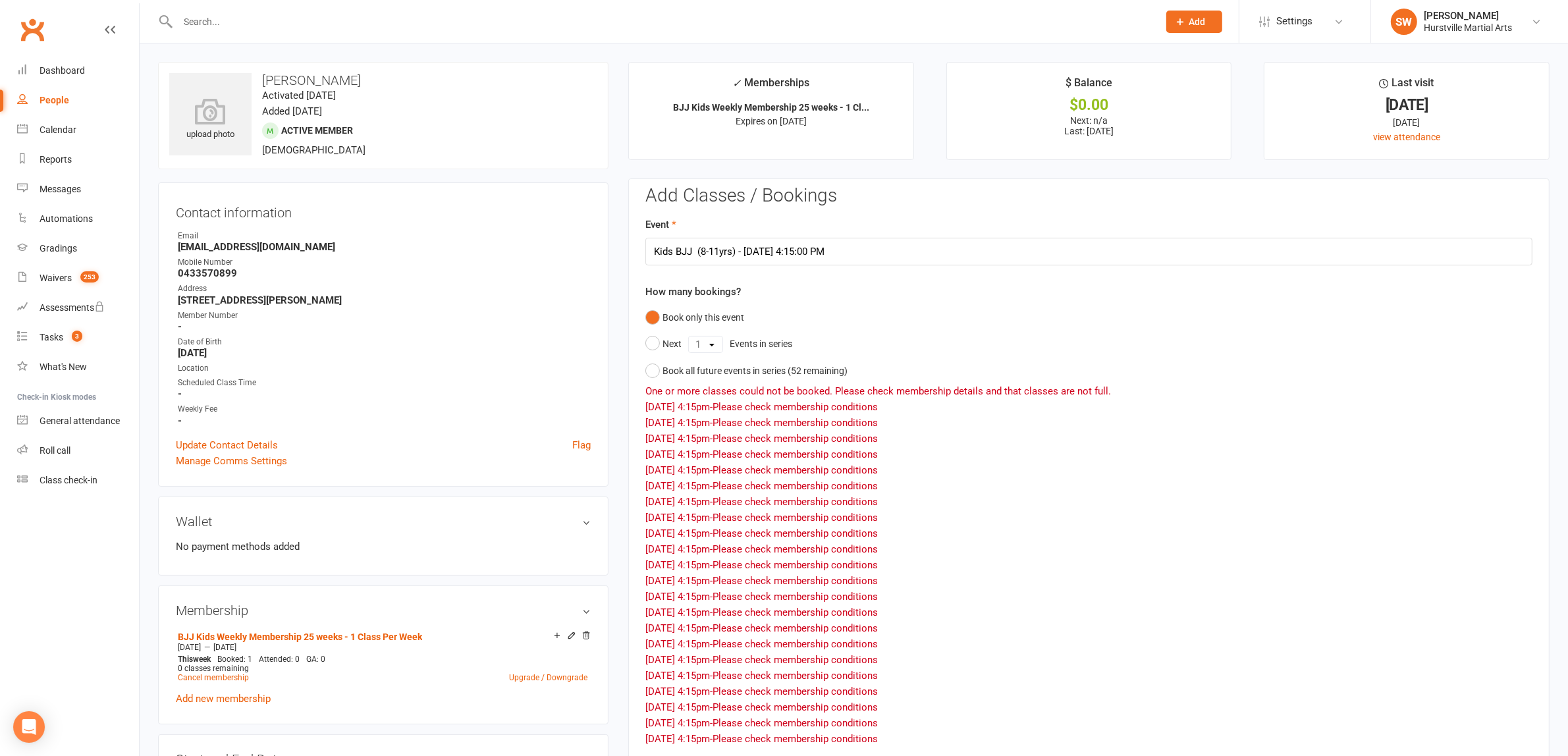
click at [953, 561] on div "[DATE] 4:15pm - Please check membership conditions" at bounding box center [1089, 564] width 887 height 16
click at [58, 93] on link "People" at bounding box center [78, 100] width 122 height 30
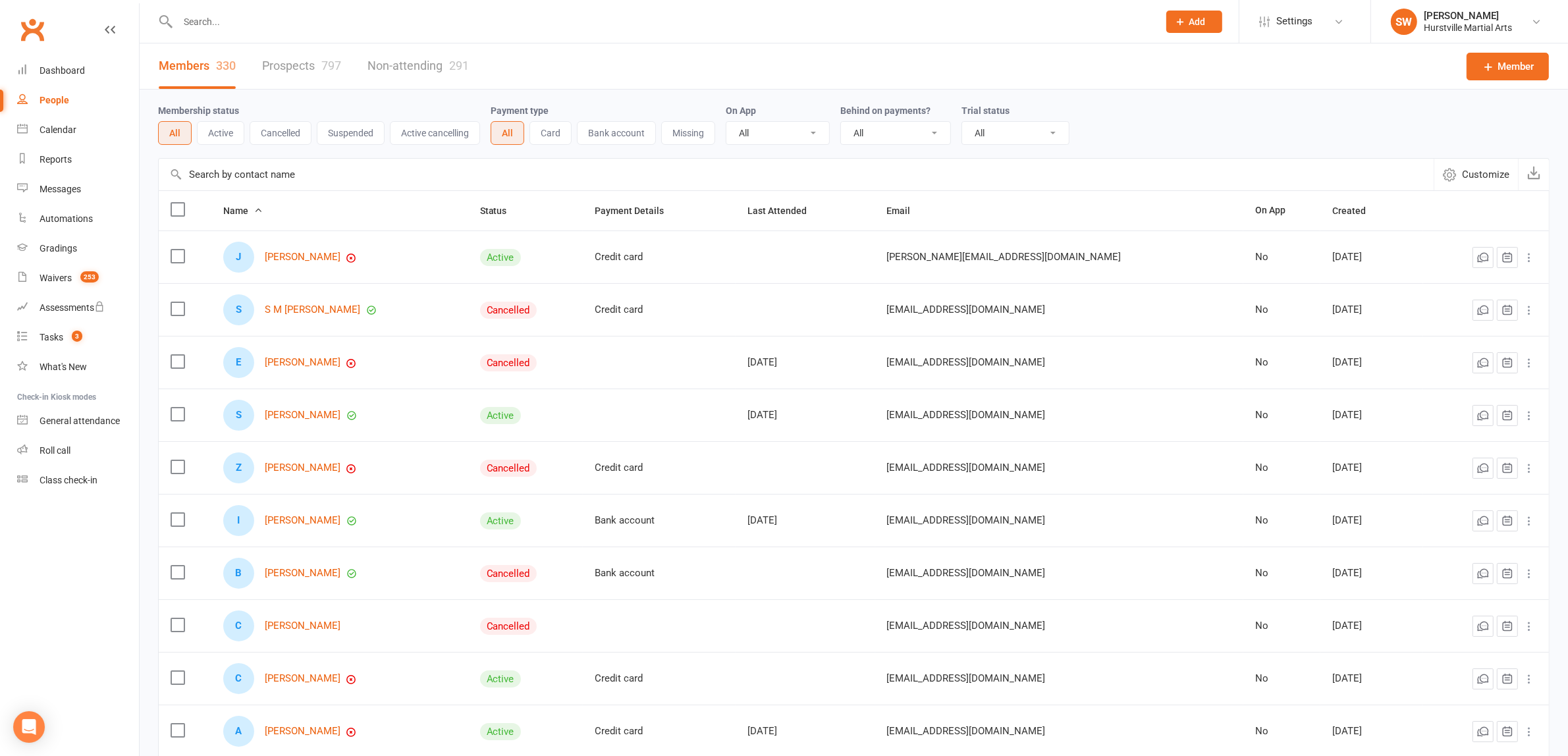
click at [233, 18] on input "text" at bounding box center [661, 21] width 976 height 18
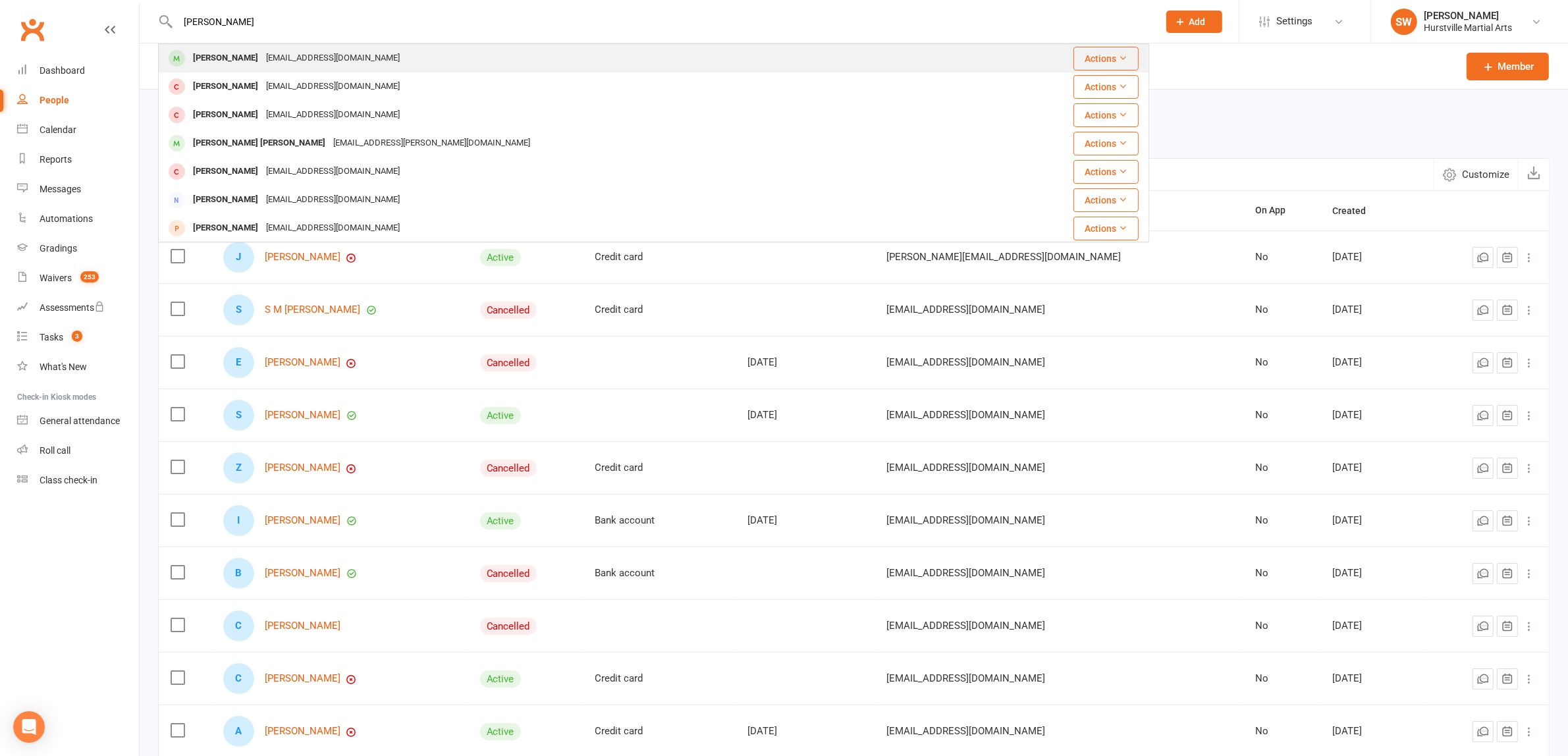
type input "[PERSON_NAME]"
click at [264, 68] on div "[PERSON_NAME] [PERSON_NAME][EMAIL_ADDRESS][DOMAIN_NAME]" at bounding box center [571, 58] width 825 height 27
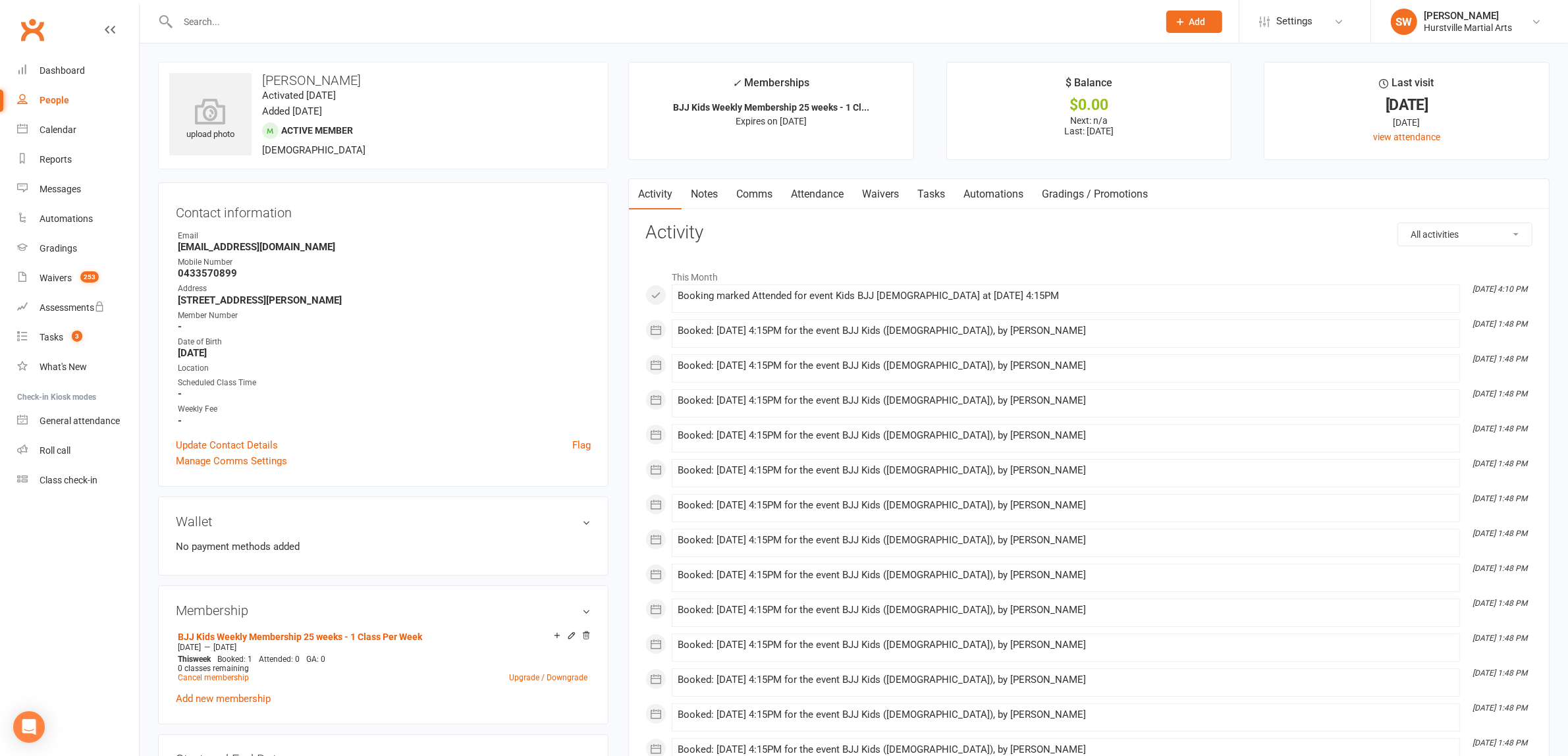
click at [829, 189] on link "Attendance" at bounding box center [817, 194] width 72 height 31
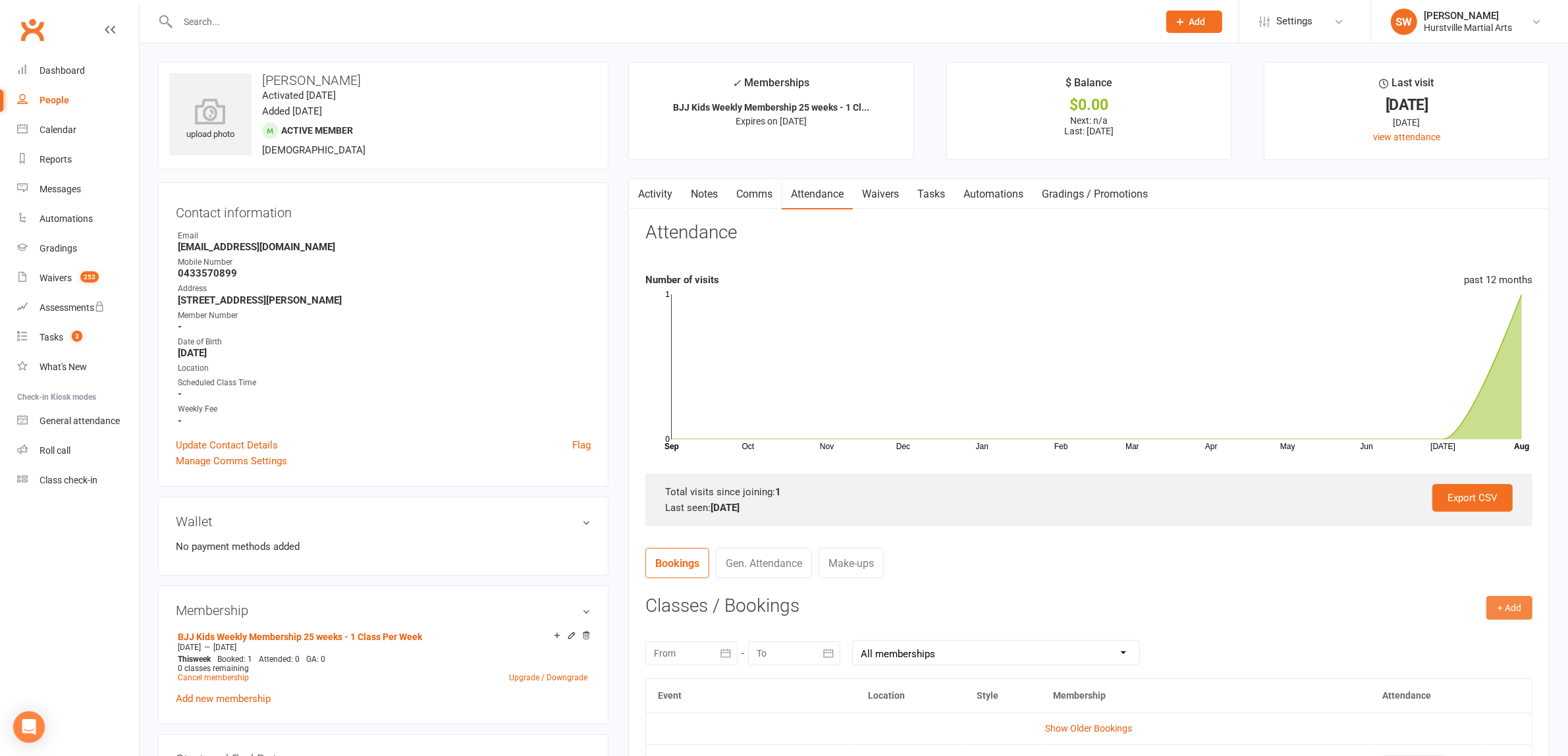
click at [1527, 612] on button "+ Add" at bounding box center [1510, 607] width 46 height 24
click at [1442, 629] on link "Book Event" at bounding box center [1467, 638] width 131 height 27
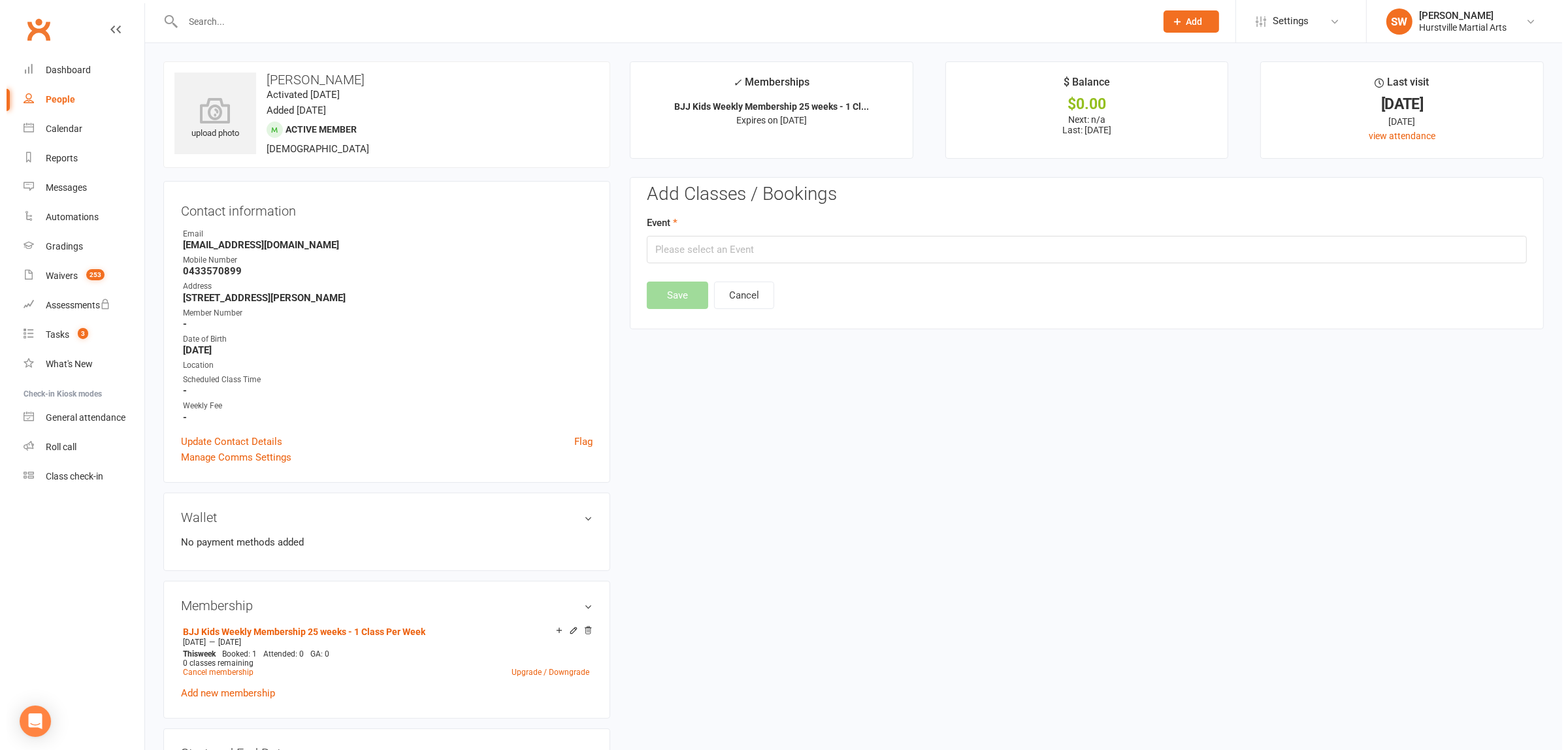
scroll to position [112, 0]
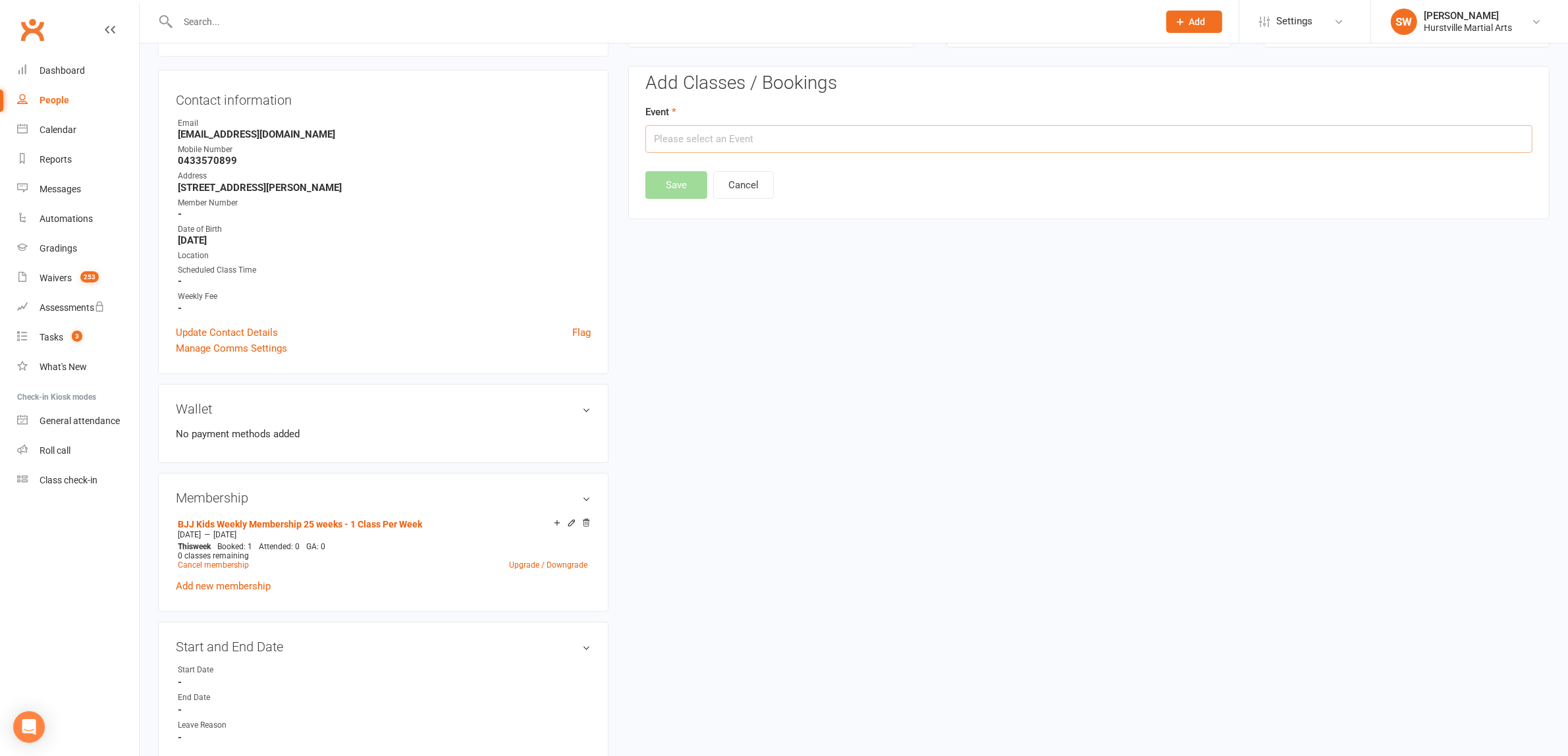
click at [716, 146] on input "text" at bounding box center [1089, 138] width 887 height 28
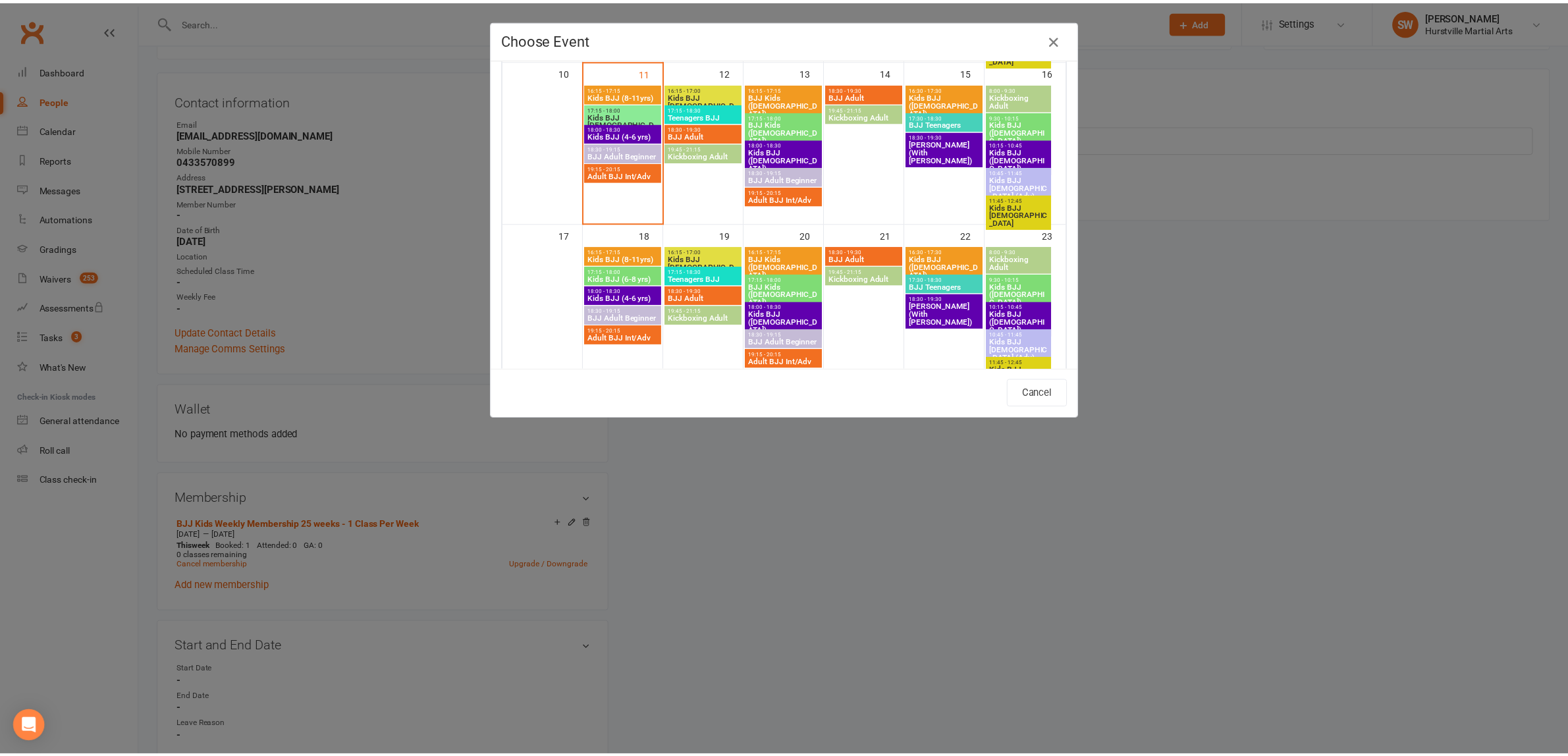
scroll to position [397, 0]
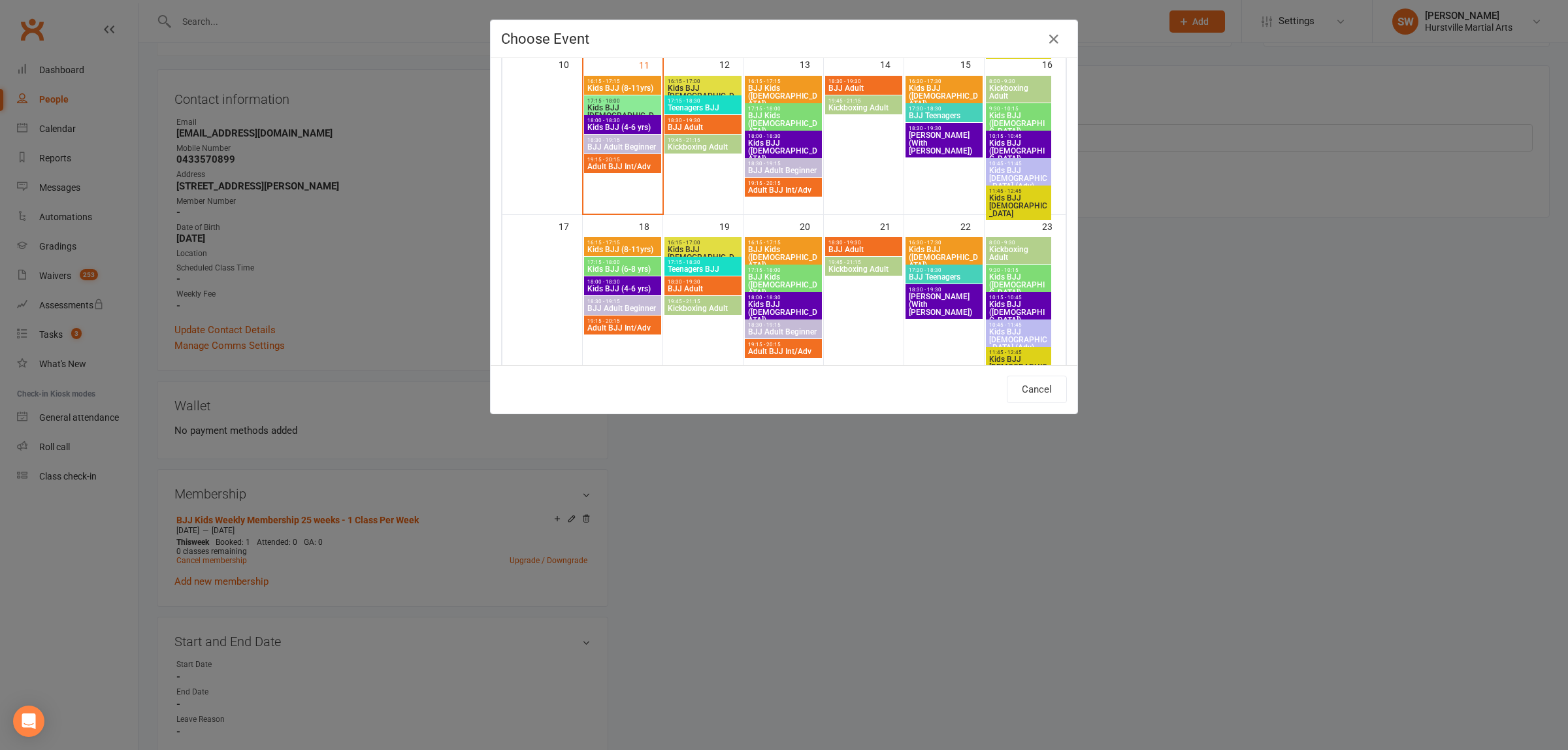
click at [611, 253] on span "Kids BJJ (8-11yrs)" at bounding box center [623, 250] width 72 height 8
type input "Kids BJJ (8-11yrs) - [DATE] 4:15:00 PM"
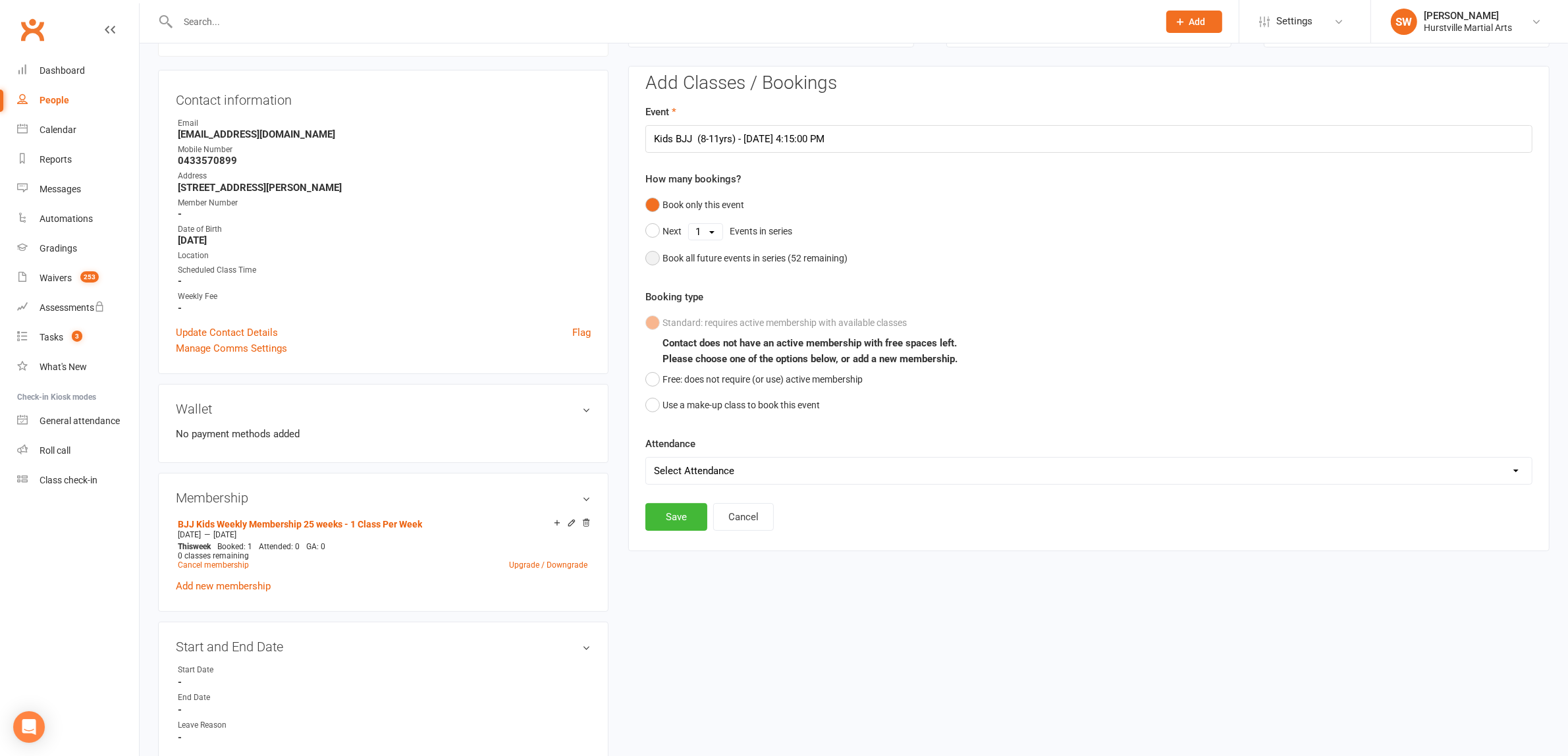
click at [650, 253] on button "Book all future events in series ( 52 remaining)" at bounding box center [747, 258] width 202 height 25
click at [673, 423] on button "Save" at bounding box center [676, 424] width 62 height 28
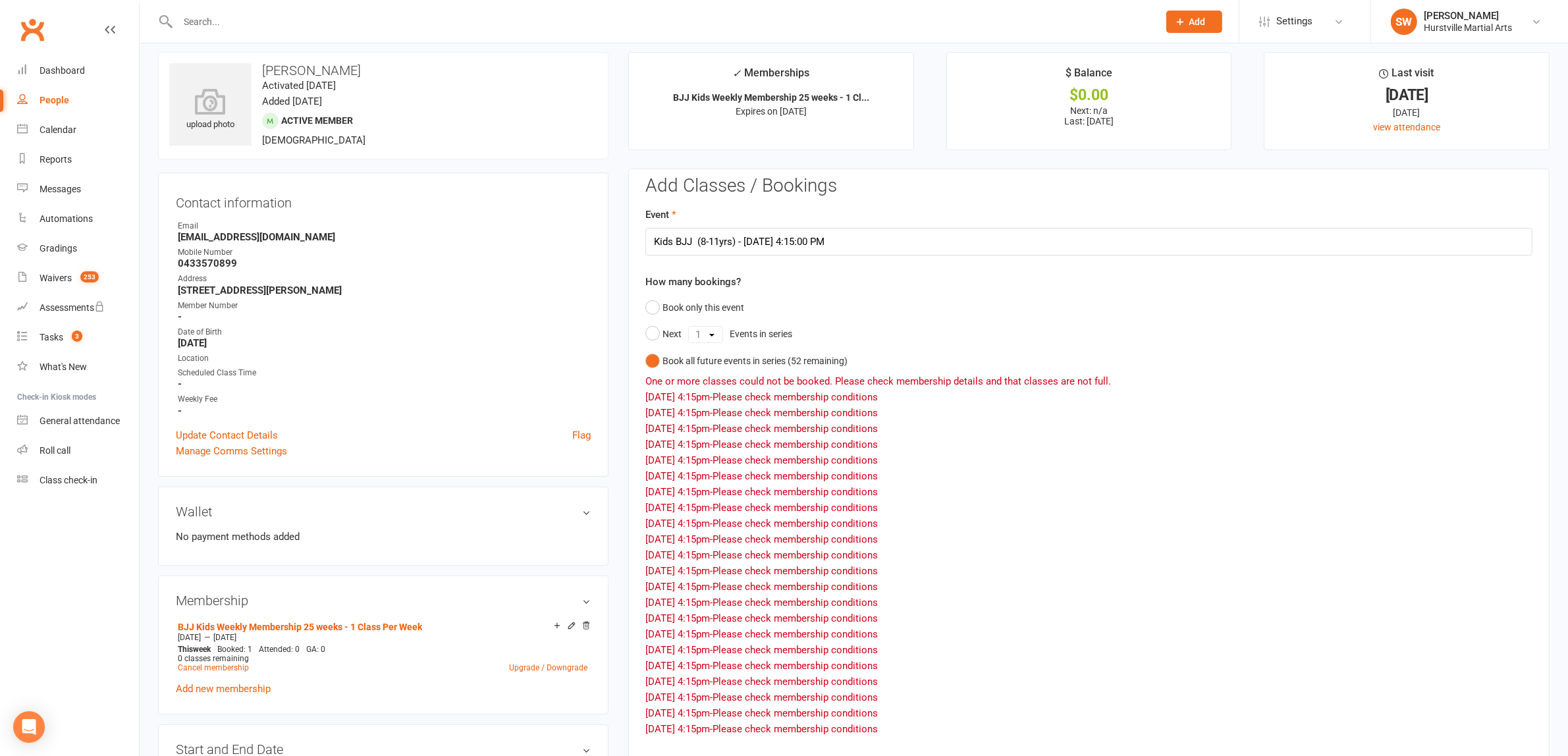
scroll to position [0, 0]
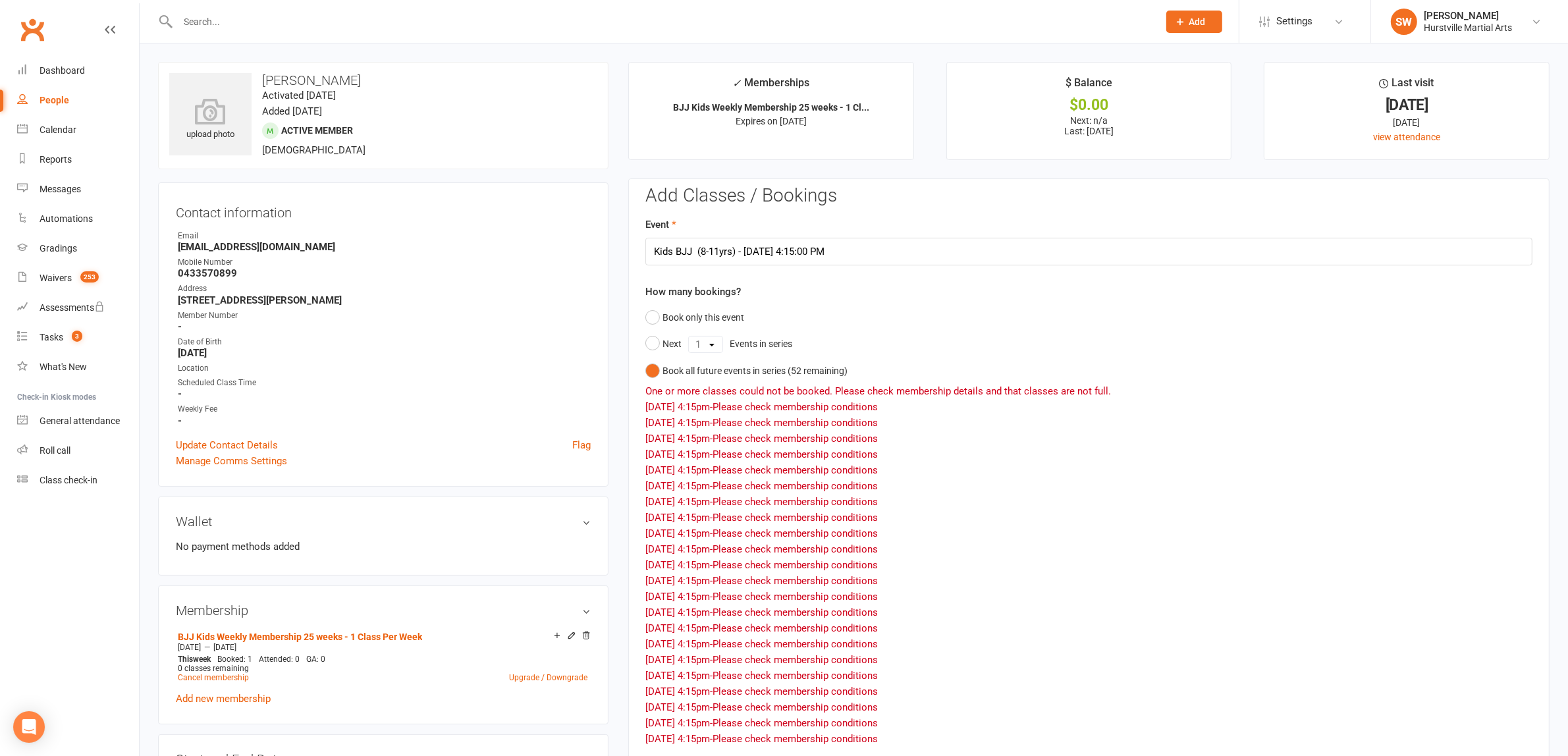
click at [54, 95] on div "People" at bounding box center [53, 99] width 30 height 10
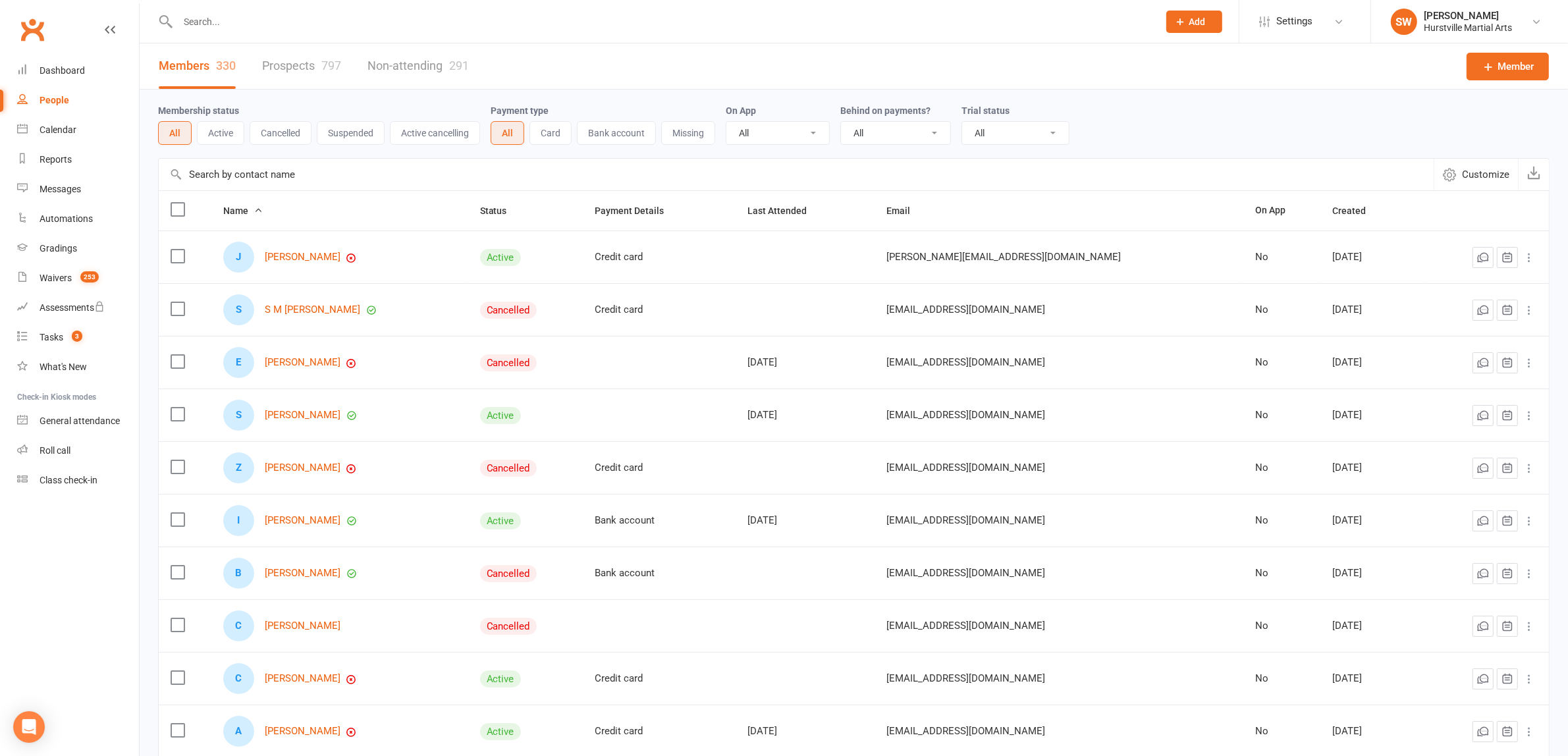
click at [280, 27] on input "text" at bounding box center [661, 21] width 976 height 18
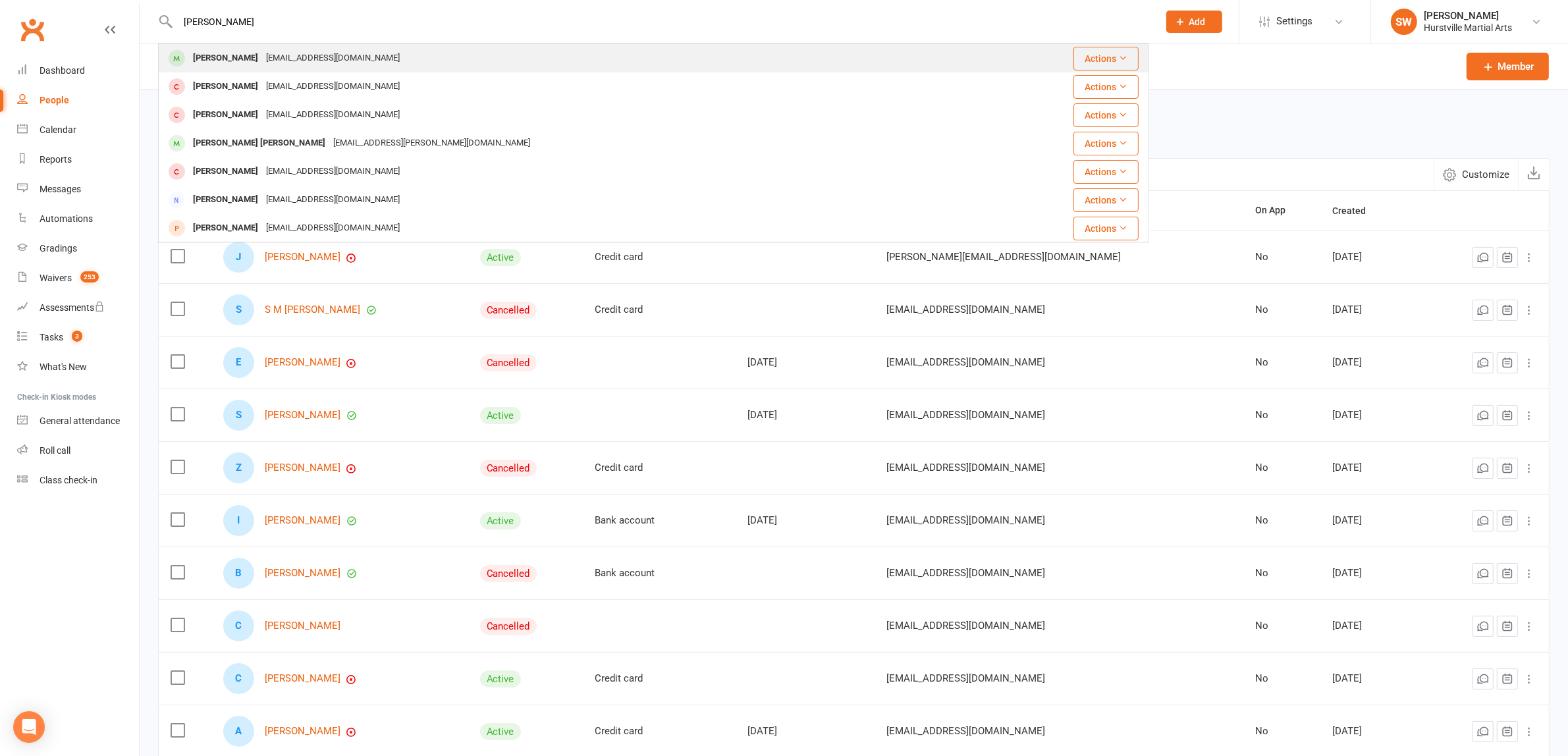
type input "[PERSON_NAME]"
click at [286, 61] on div "[EMAIL_ADDRESS][DOMAIN_NAME]" at bounding box center [333, 58] width 141 height 19
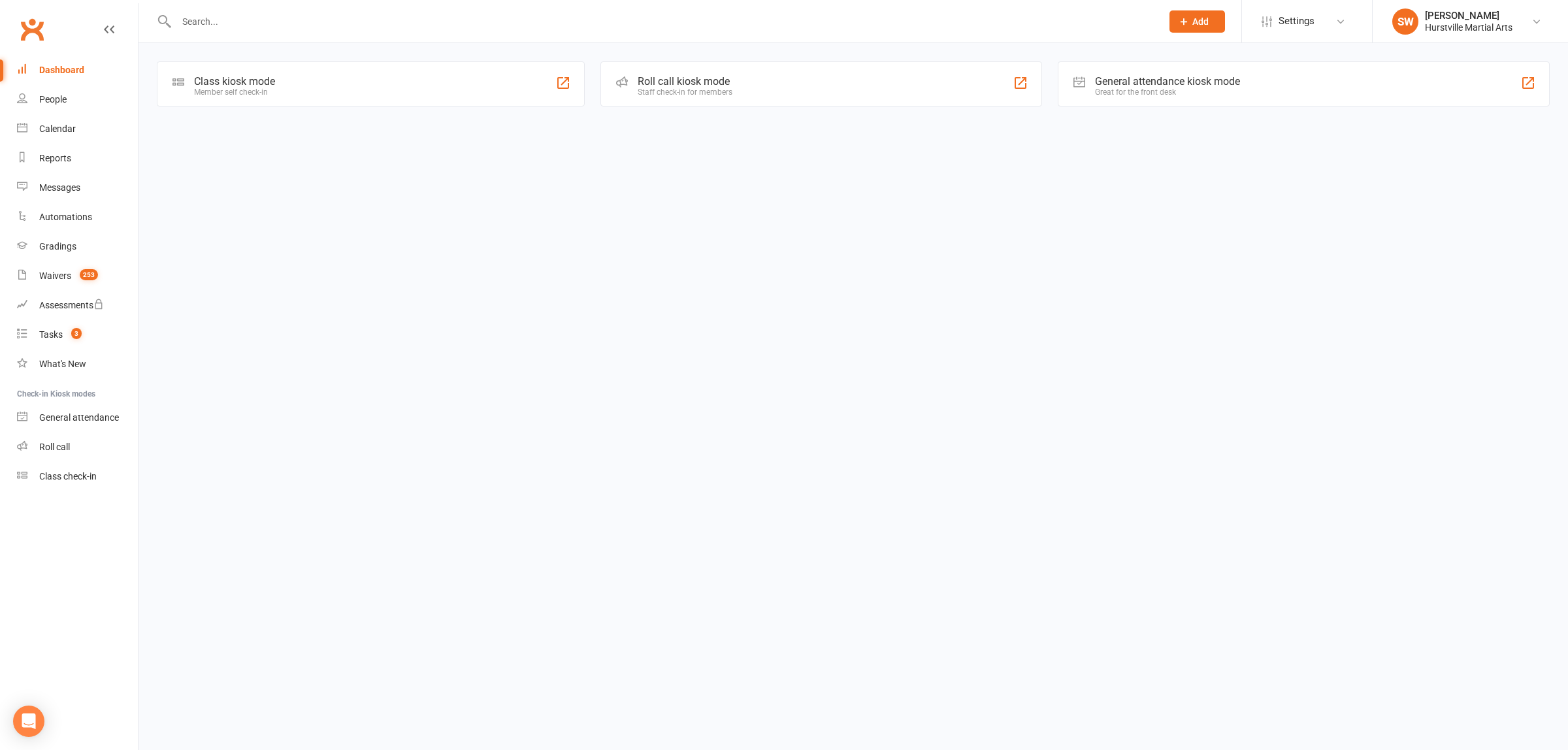
click at [290, 25] on input "text" at bounding box center [662, 21] width 980 height 18
